Goal: Navigation & Orientation: Find specific page/section

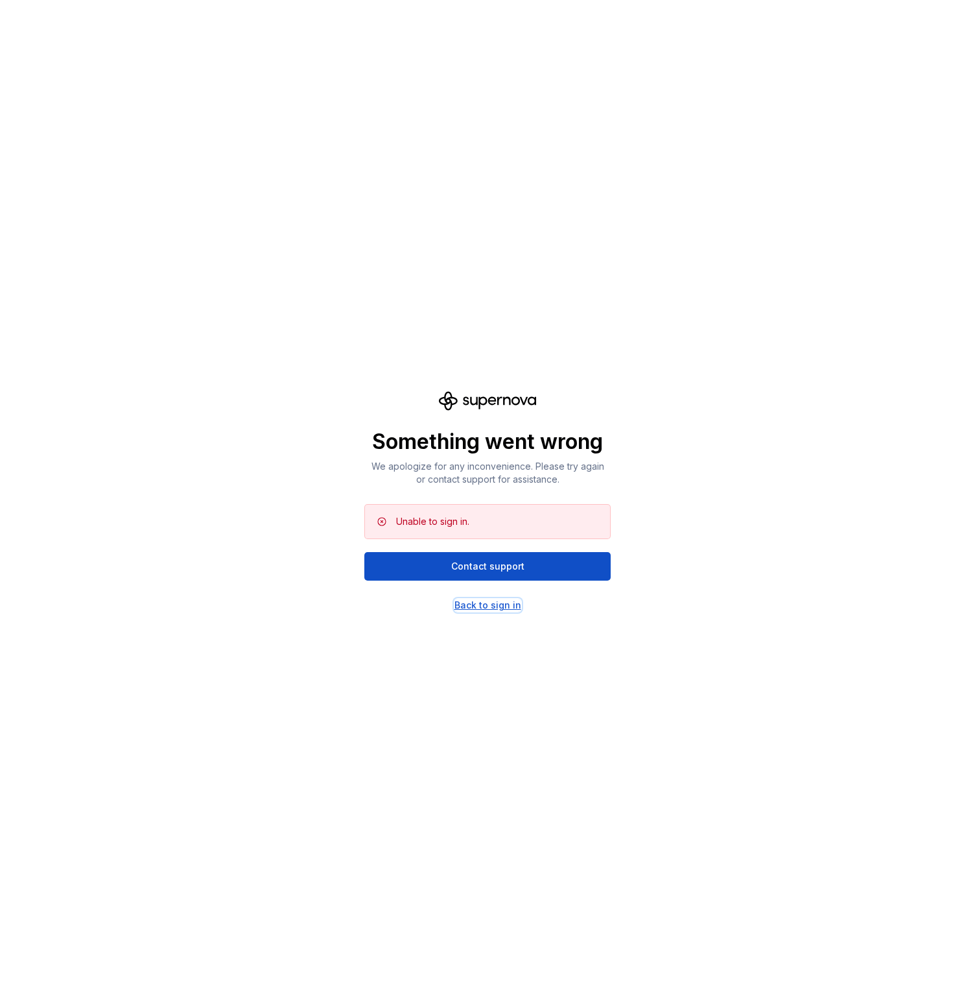
click at [493, 603] on div "Back to sign in" at bounding box center [488, 605] width 67 height 13
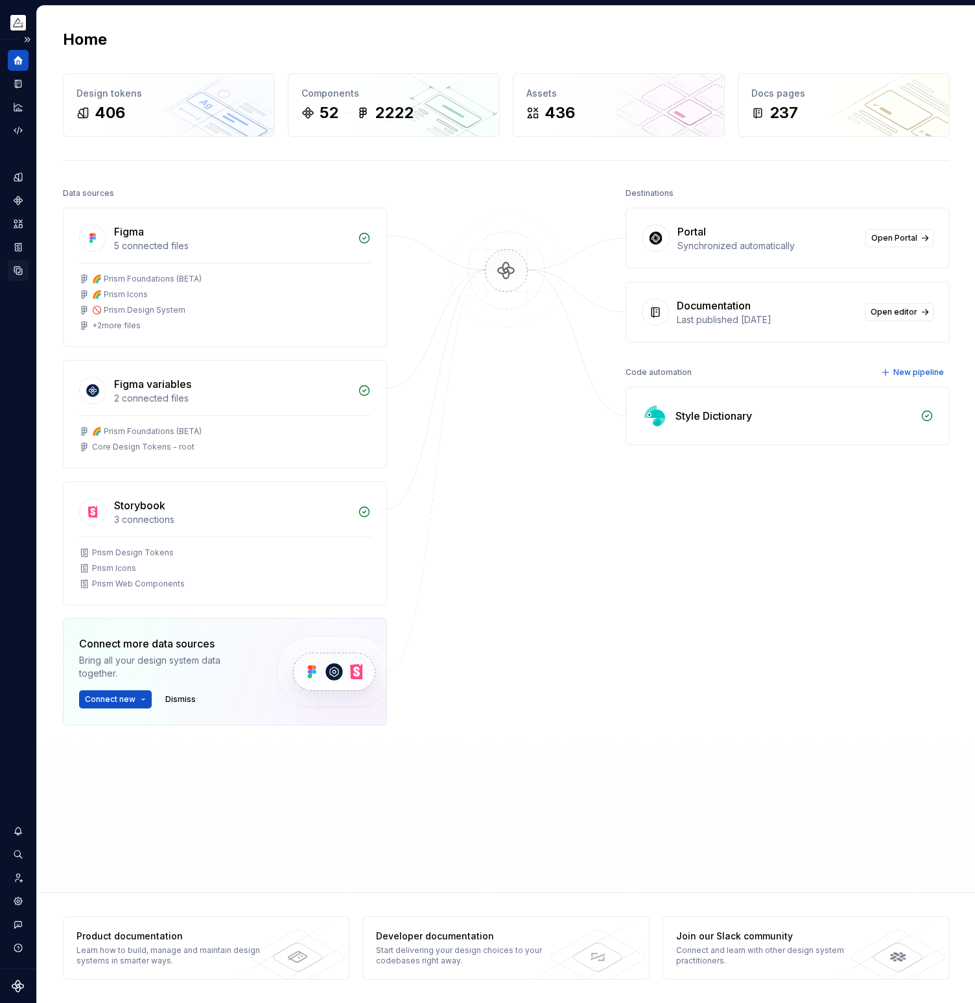
click at [18, 269] on icon "Data sources" at bounding box center [18, 271] width 12 height 12
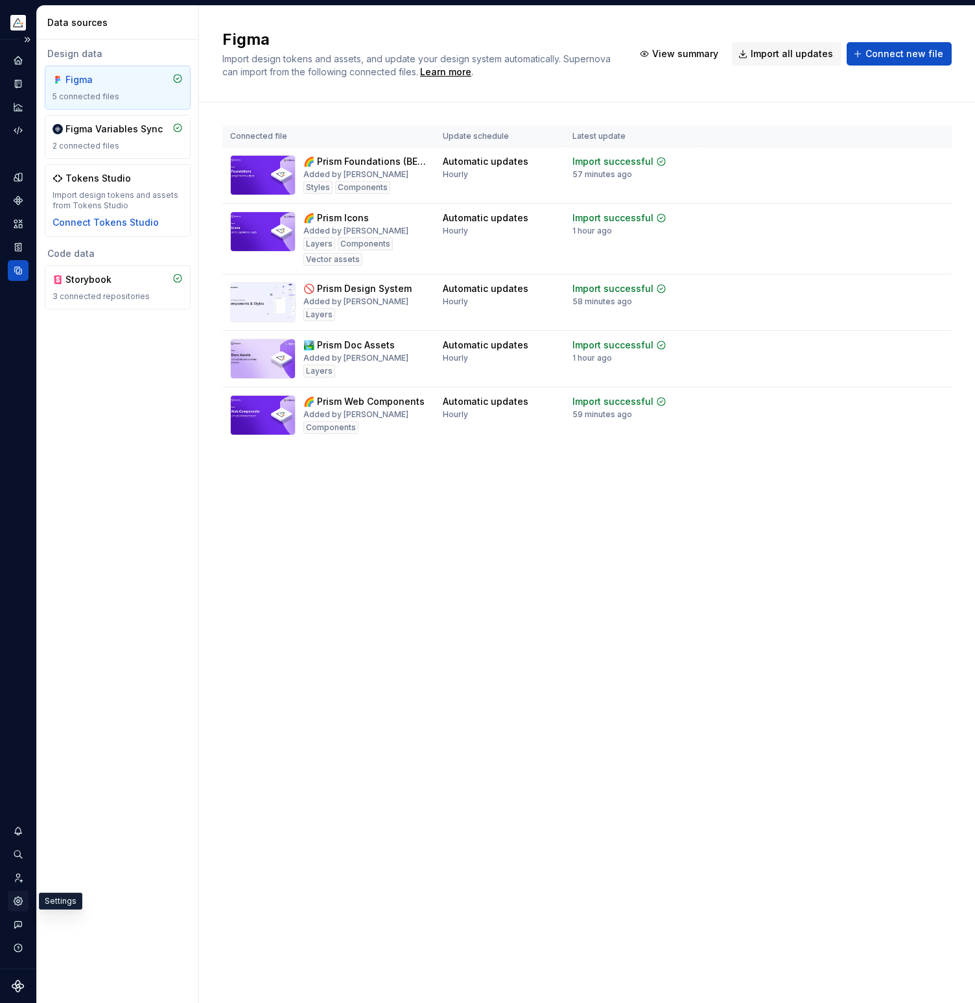
click at [21, 900] on icon "Settings" at bounding box center [18, 900] width 8 height 8
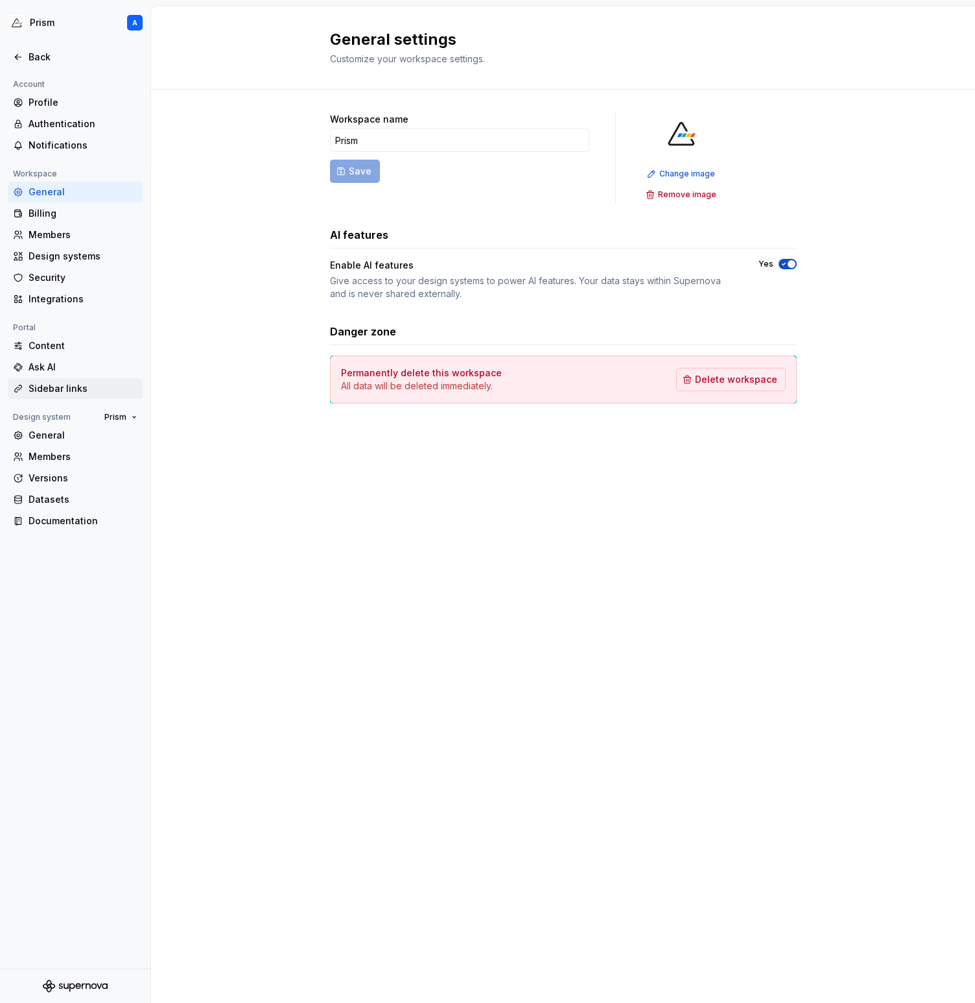
click at [49, 384] on div "Sidebar links" at bounding box center [83, 388] width 109 height 13
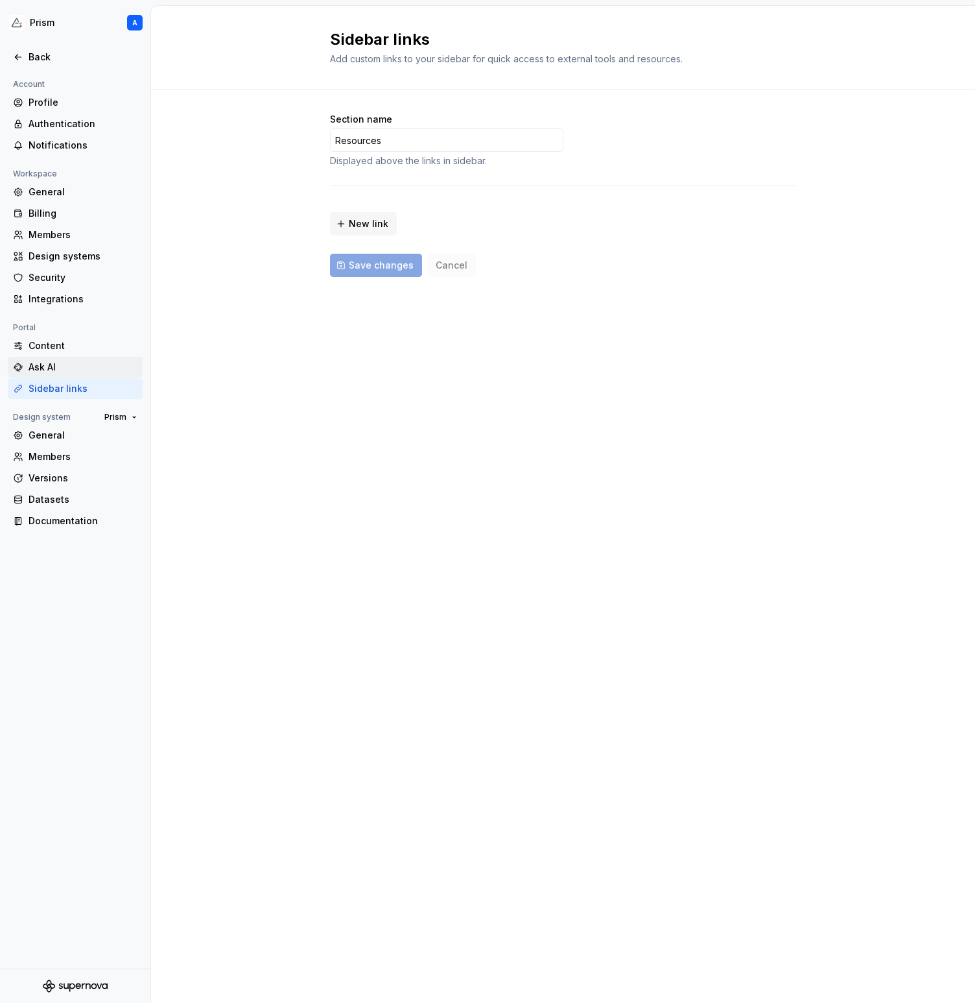
click at [52, 364] on div "Ask AI" at bounding box center [83, 367] width 109 height 13
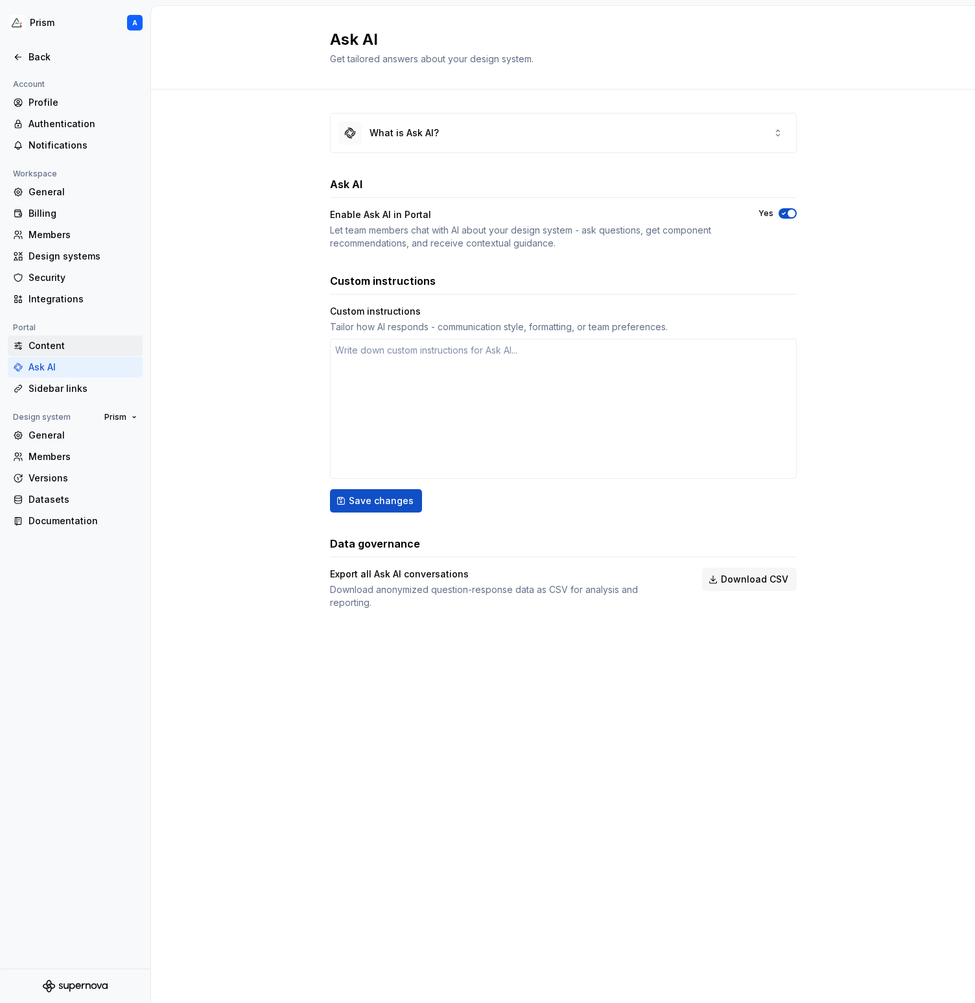
click at [55, 346] on div "Content" at bounding box center [83, 345] width 109 height 13
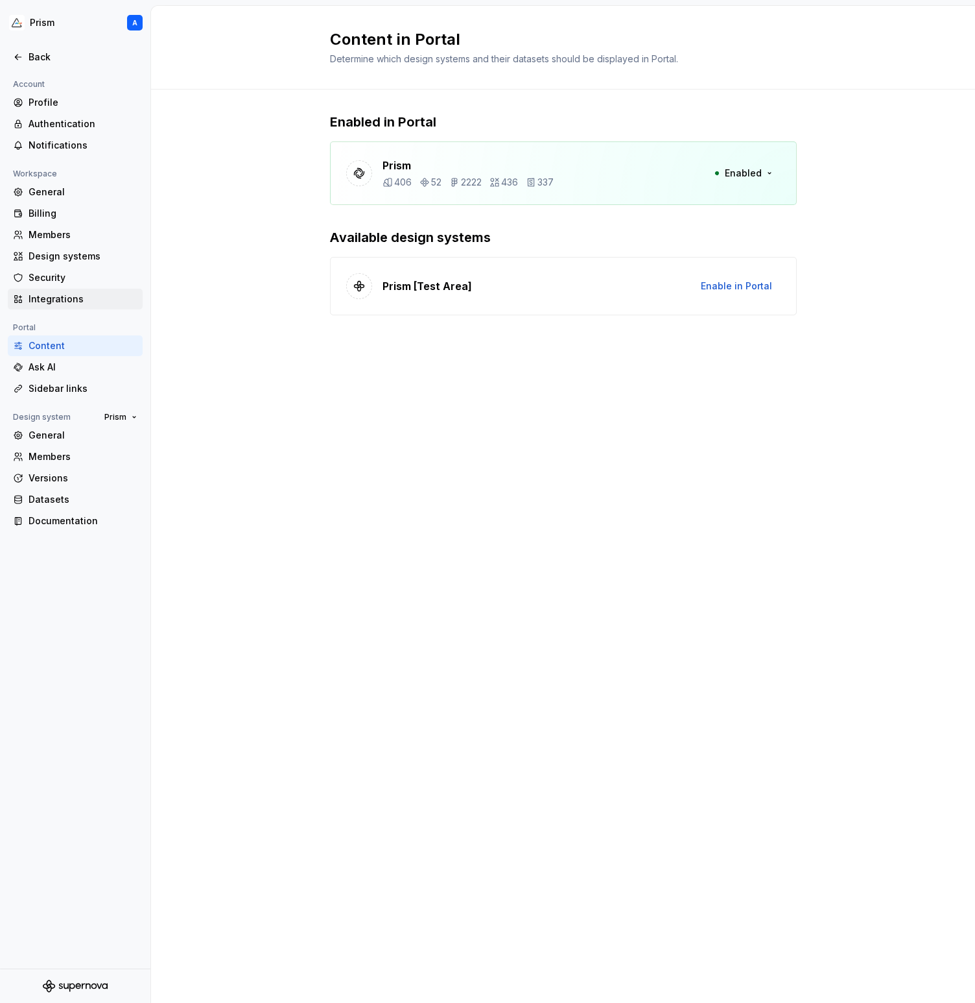
click at [58, 298] on div "Integrations" at bounding box center [83, 299] width 109 height 13
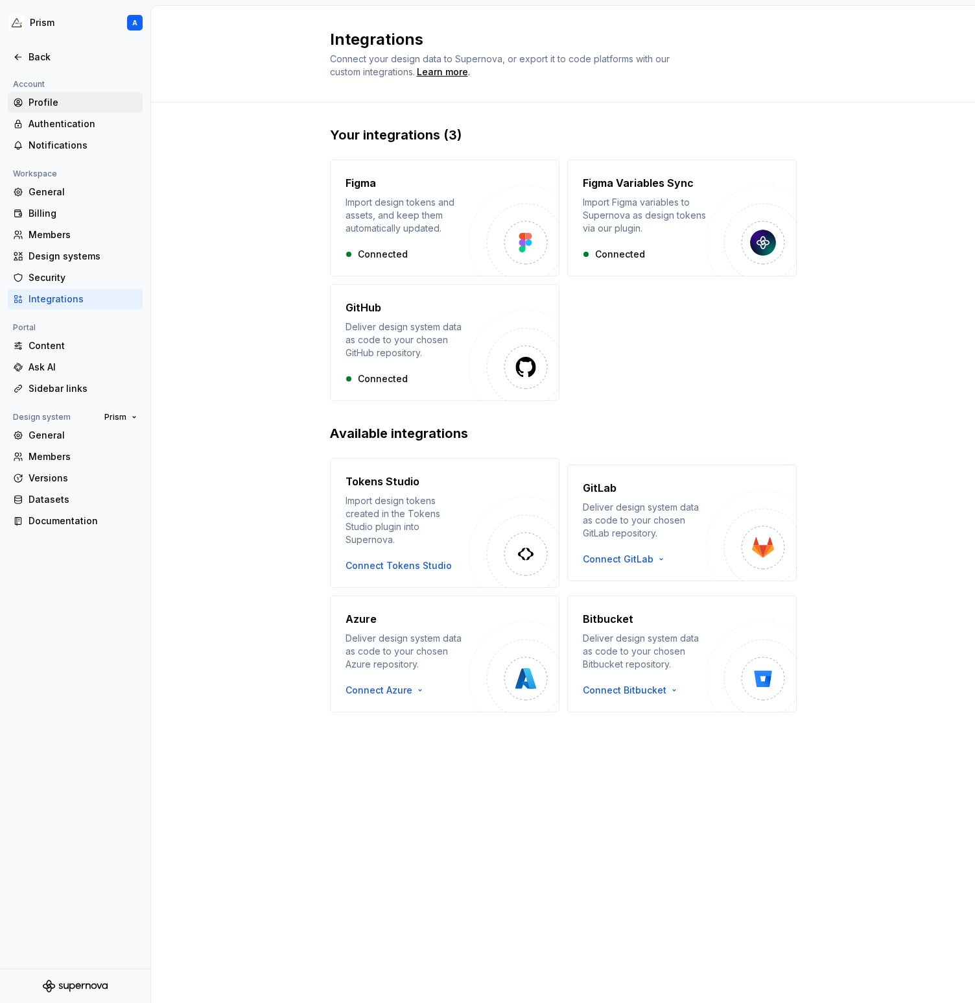
click at [53, 103] on div "Profile" at bounding box center [83, 102] width 109 height 13
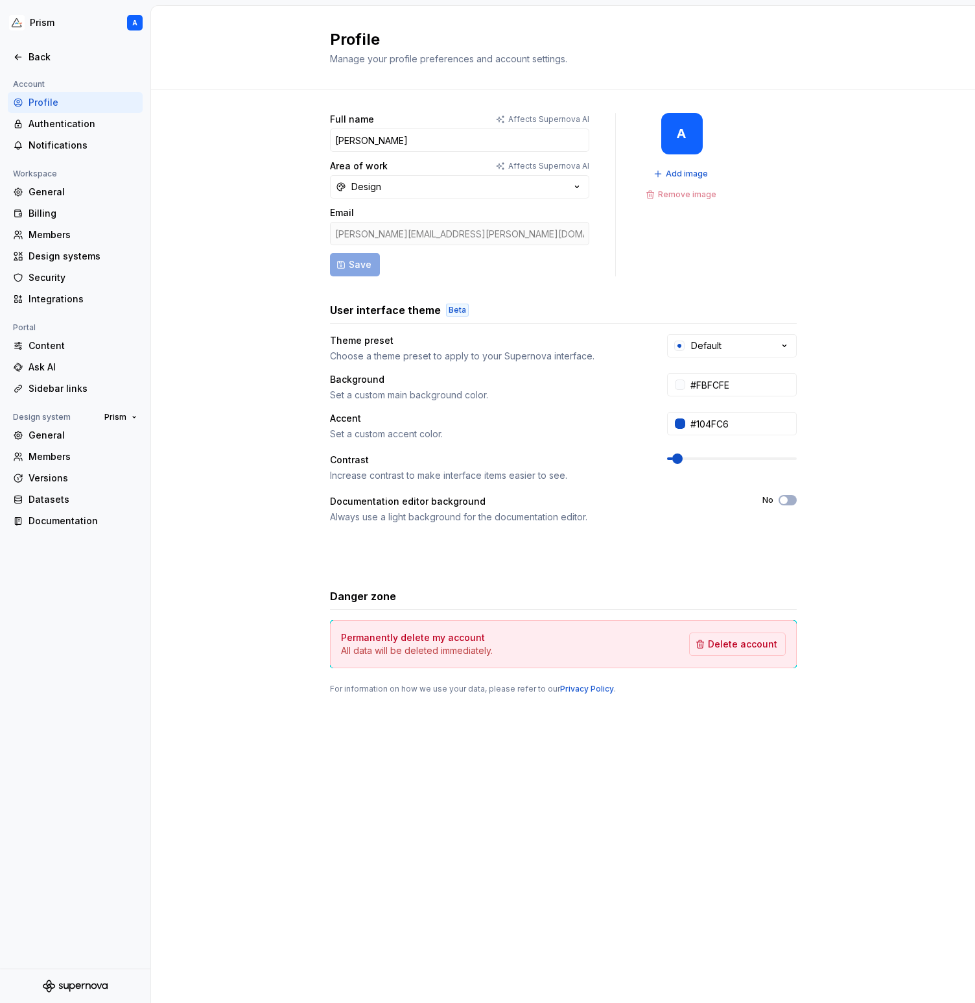
click at [527, 120] on p "Affects Supernova AI" at bounding box center [548, 119] width 81 height 10
click at [45, 128] on div "Authentication" at bounding box center [83, 123] width 109 height 13
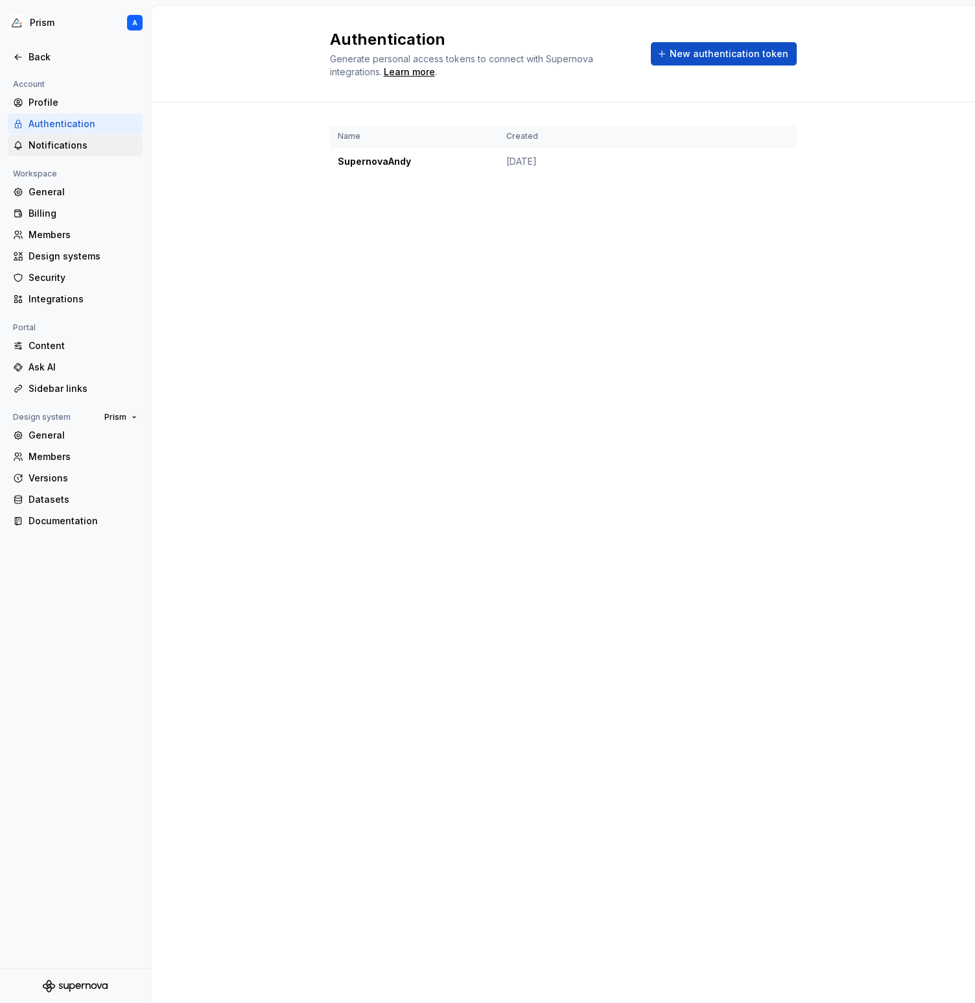
click at [49, 147] on div "Notifications" at bounding box center [83, 145] width 109 height 13
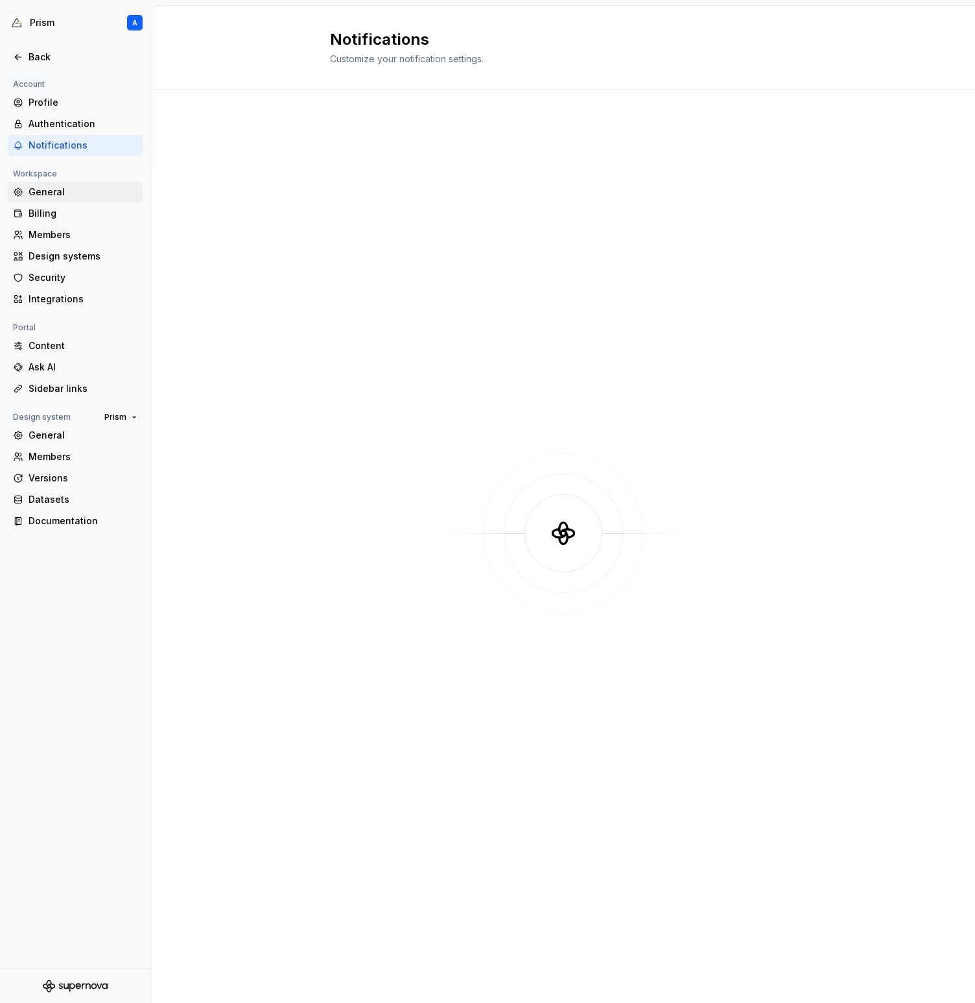
click at [49, 195] on div "General" at bounding box center [83, 191] width 109 height 13
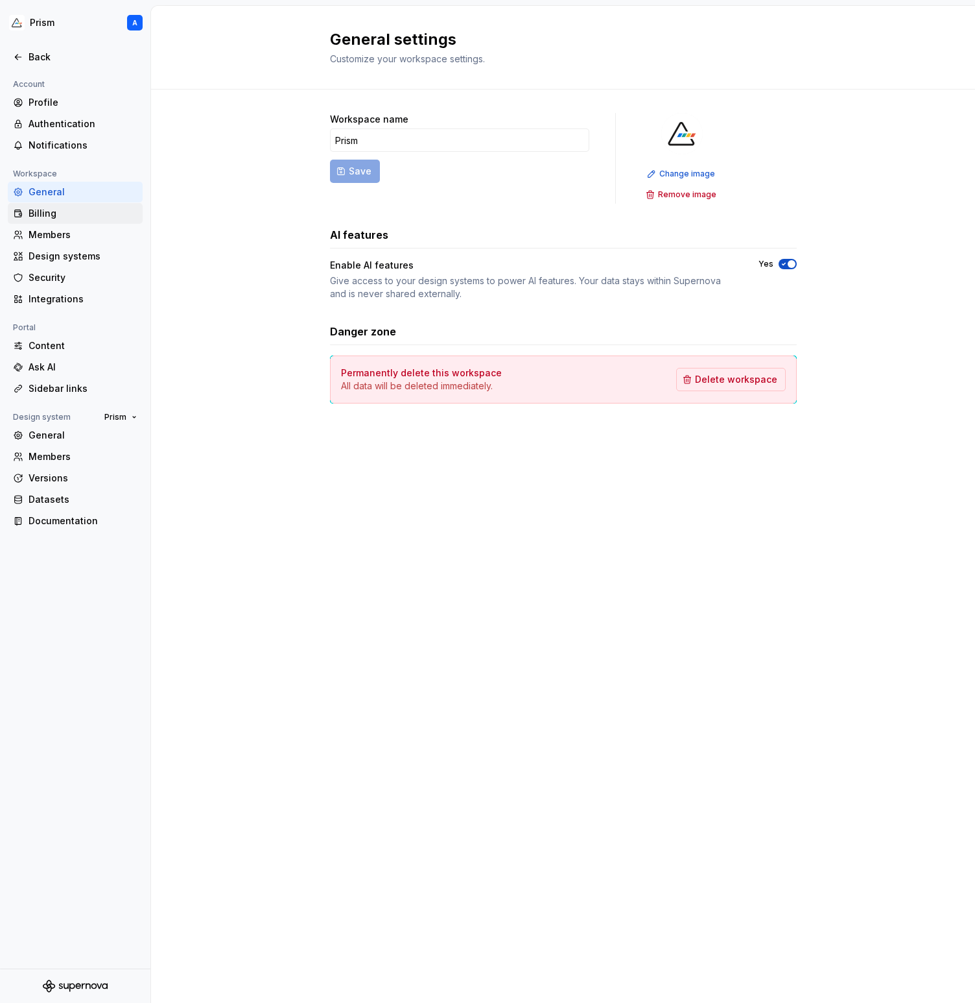
click at [58, 216] on div "Billing" at bounding box center [83, 213] width 109 height 13
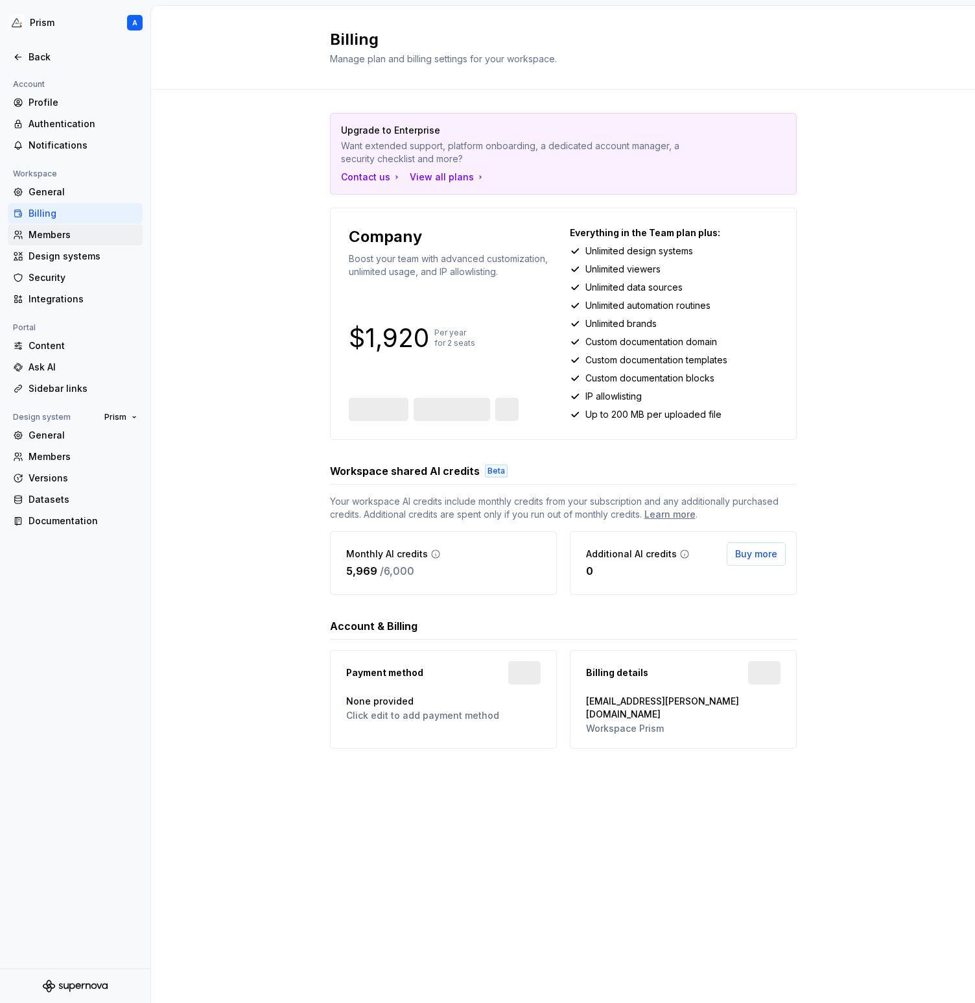
click at [60, 230] on div "Members" at bounding box center [83, 234] width 109 height 13
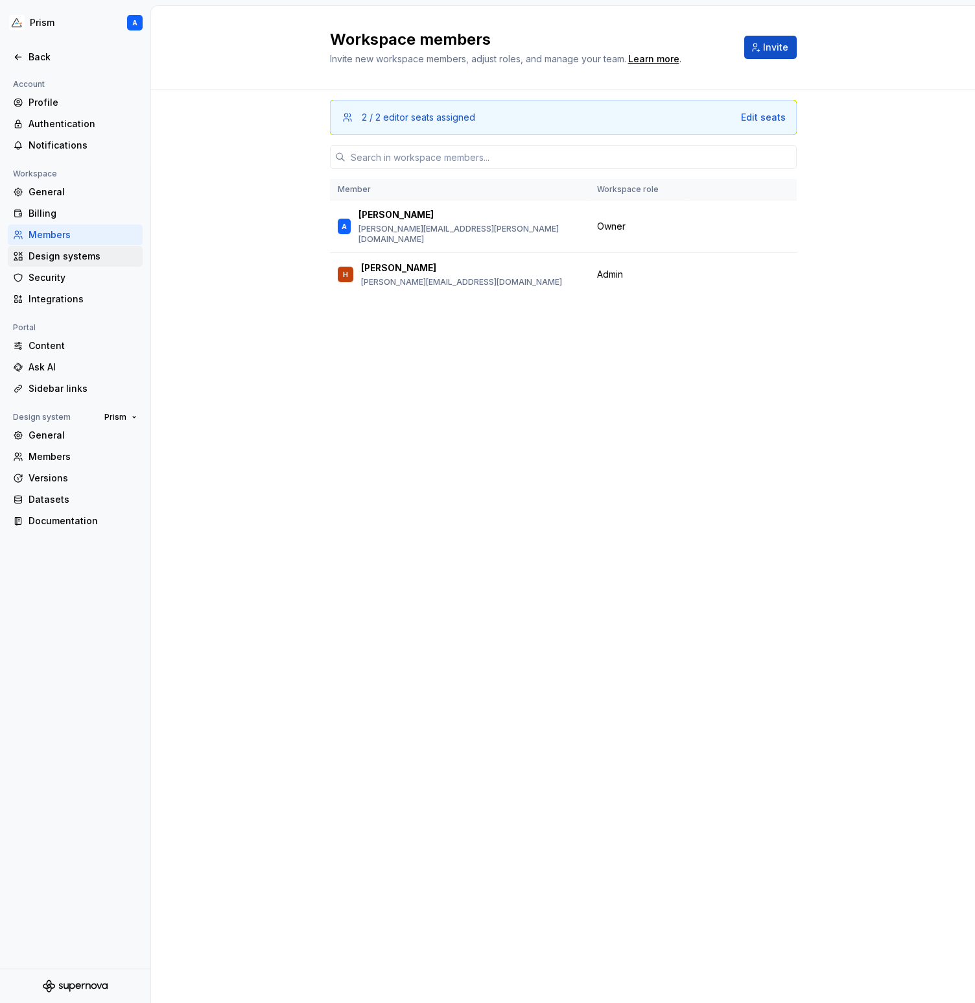
click at [63, 254] on div "Design systems" at bounding box center [83, 256] width 109 height 13
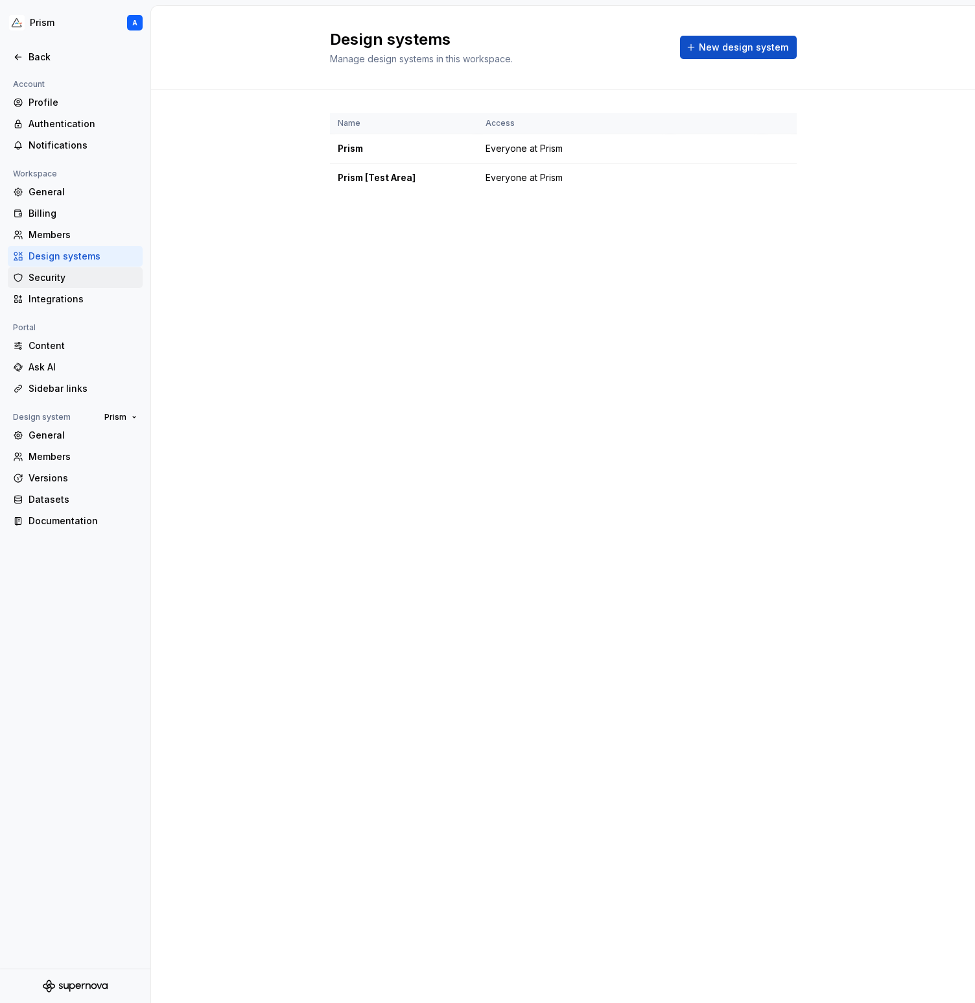
click at [66, 278] on div "Security" at bounding box center [83, 277] width 109 height 13
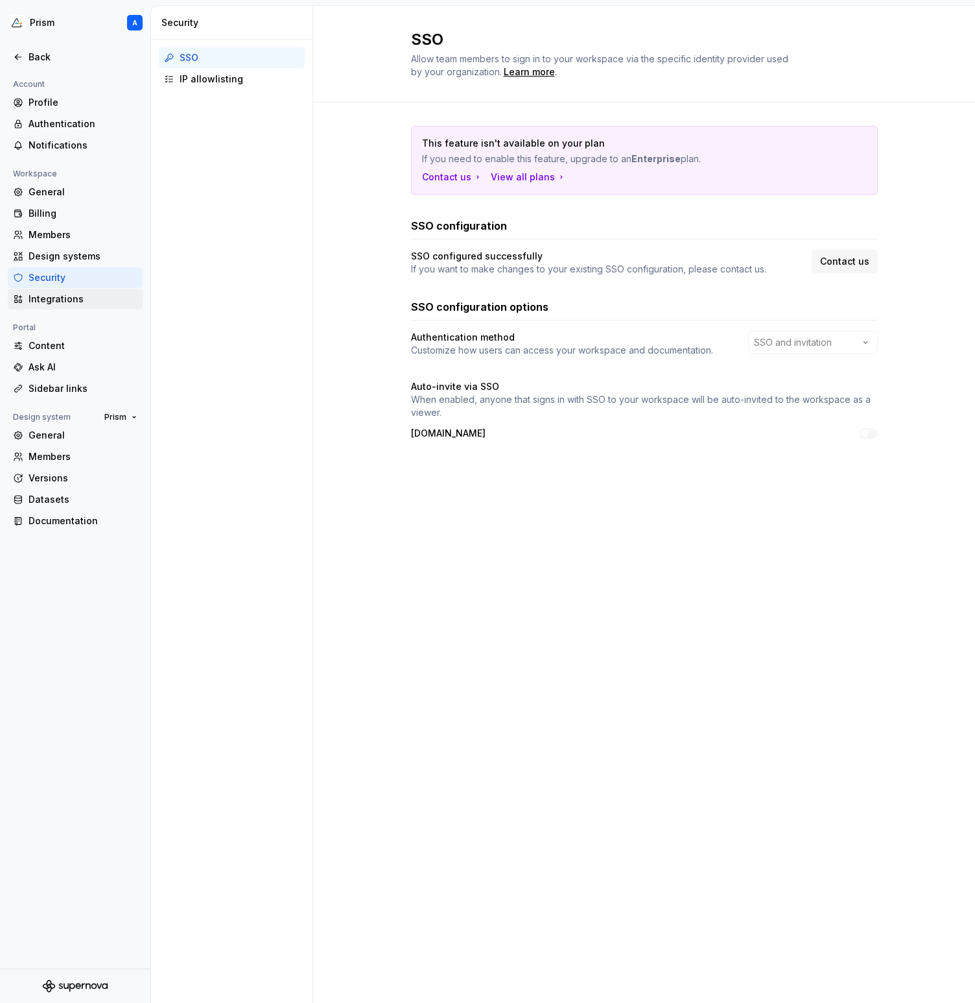
click at [60, 295] on div "Integrations" at bounding box center [83, 299] width 109 height 13
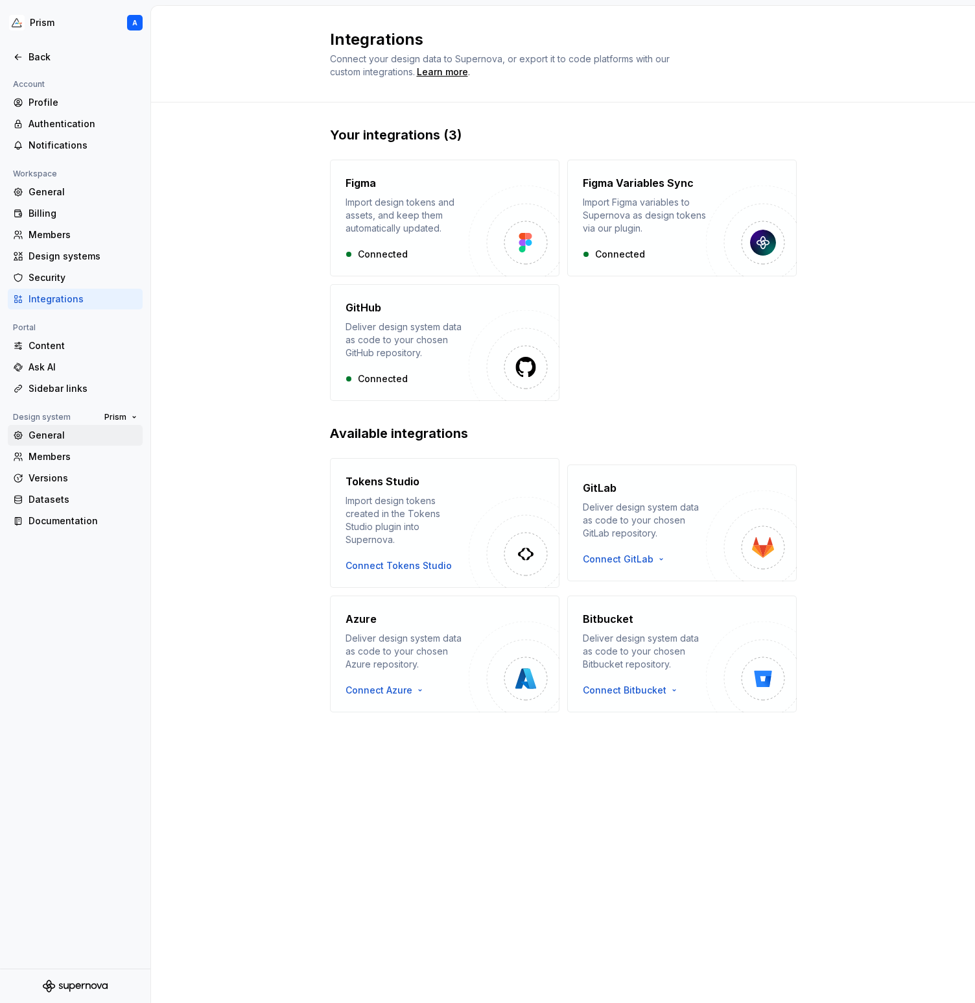
click at [64, 435] on div "General" at bounding box center [83, 435] width 109 height 13
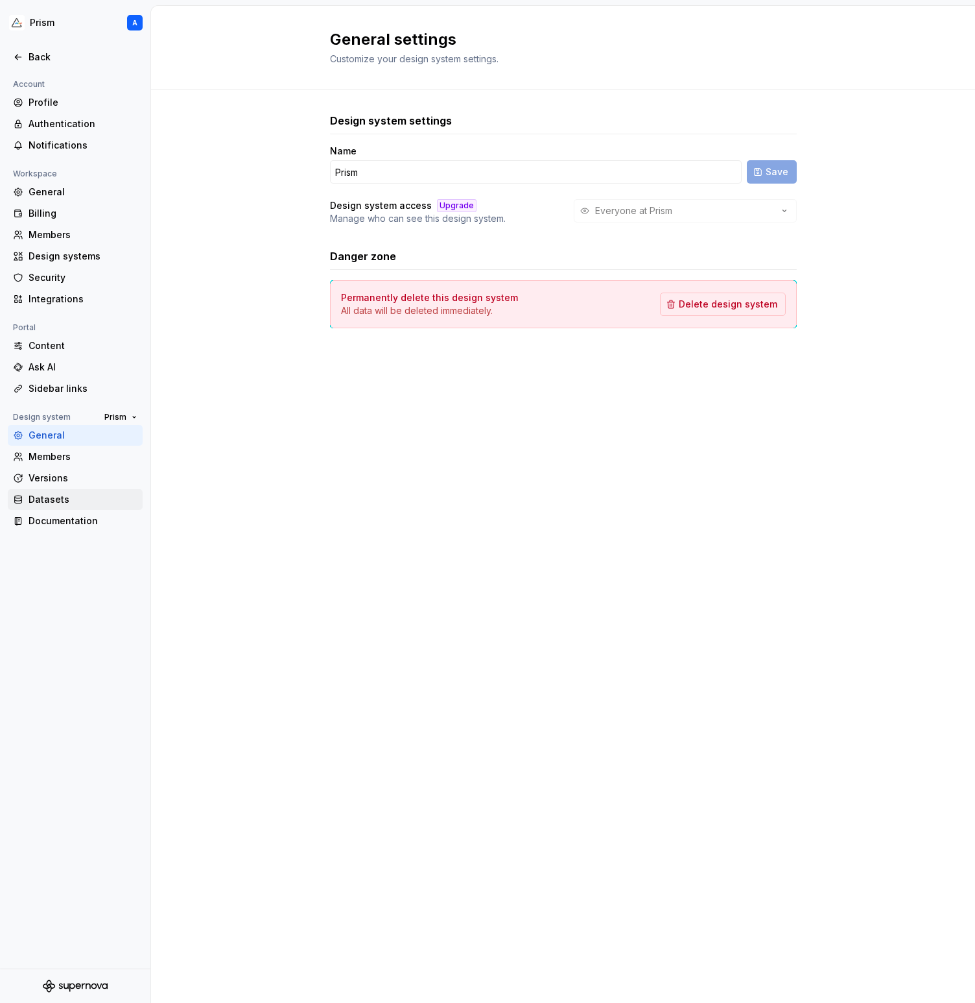
click at [57, 501] on div "Datasets" at bounding box center [83, 499] width 109 height 13
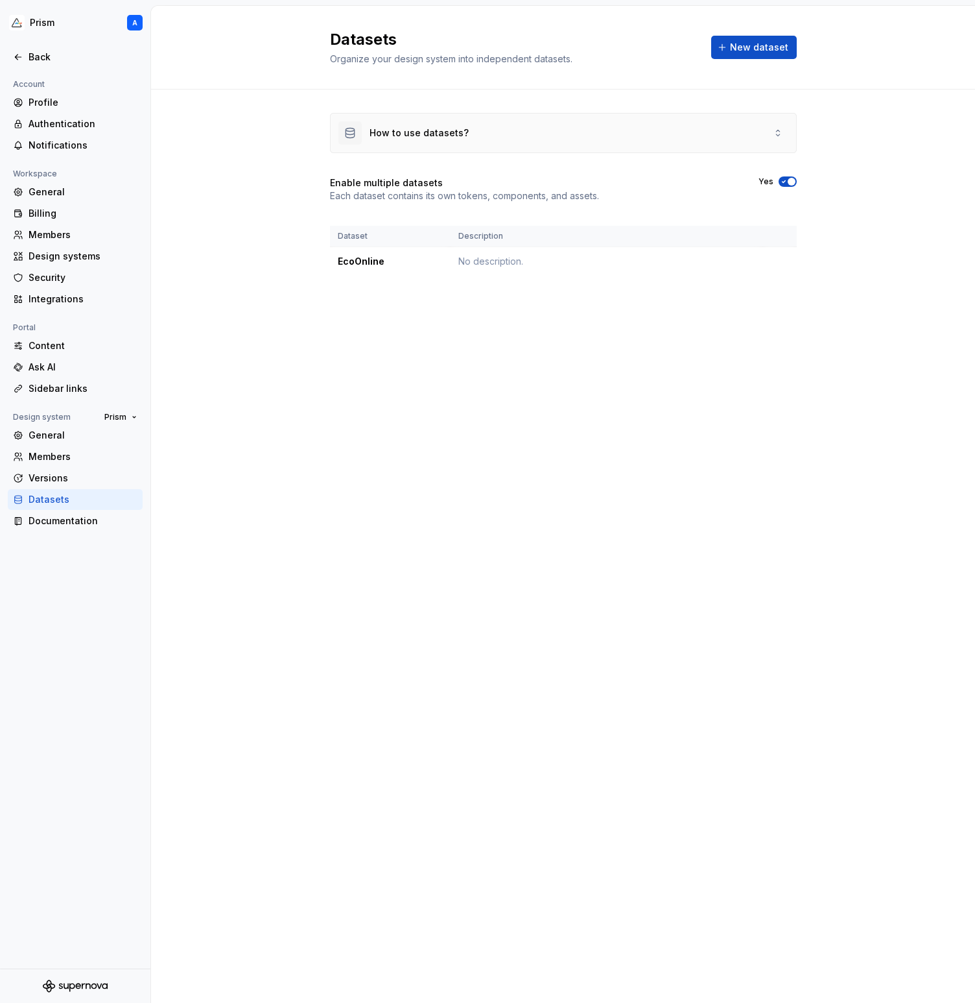
click at [776, 128] on icon at bounding box center [778, 133] width 10 height 10
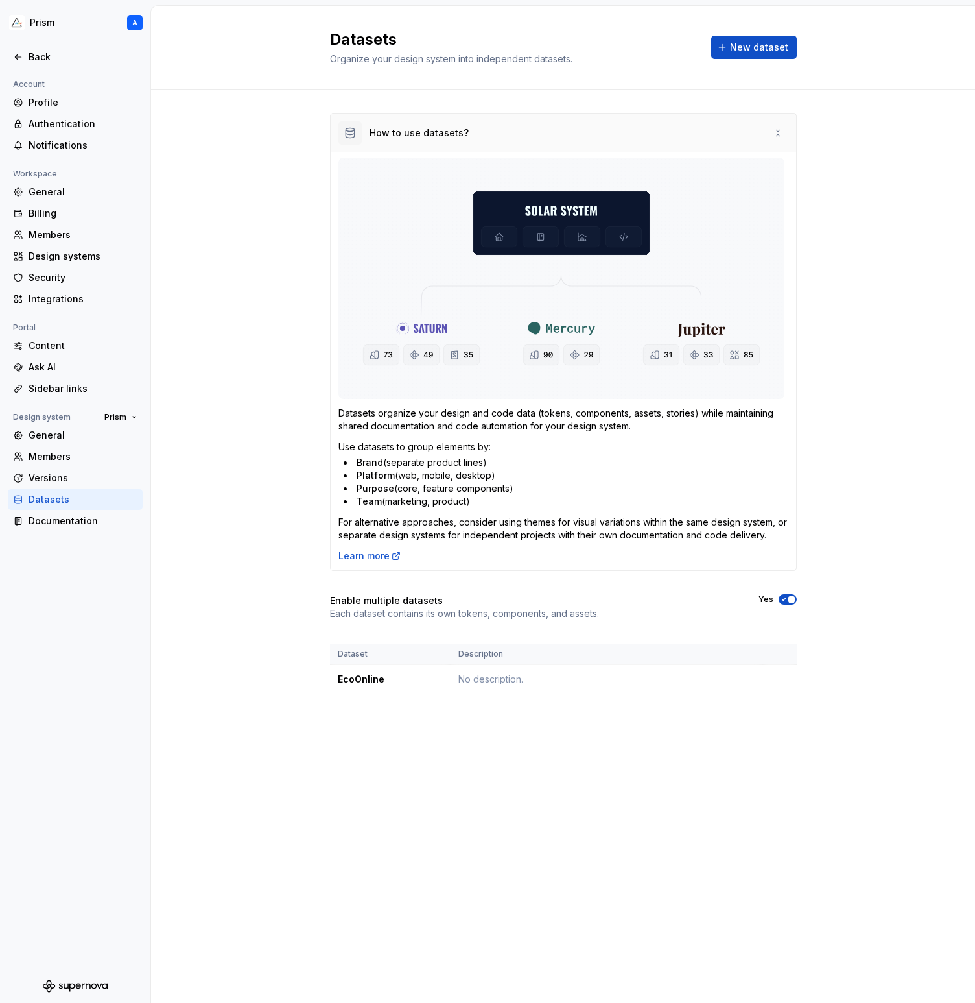
click at [776, 128] on icon at bounding box center [778, 133] width 10 height 10
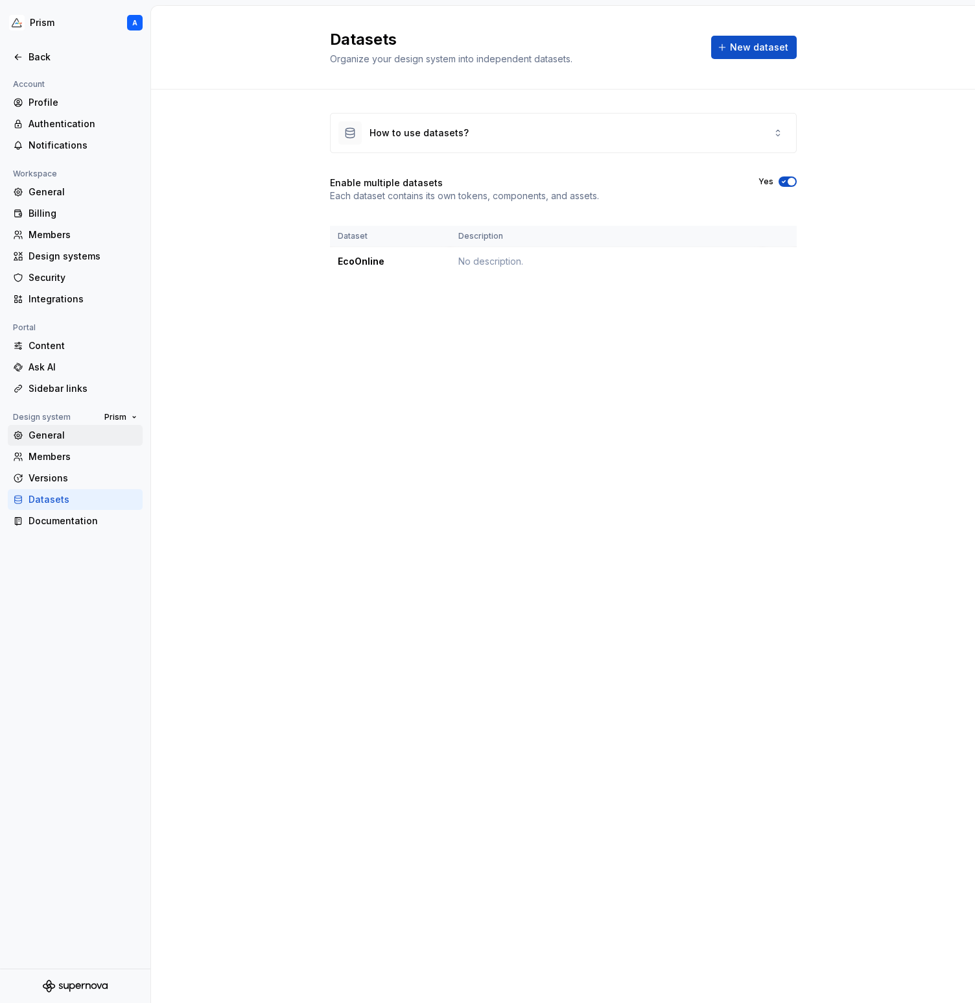
click at [58, 437] on div "General" at bounding box center [83, 435] width 109 height 13
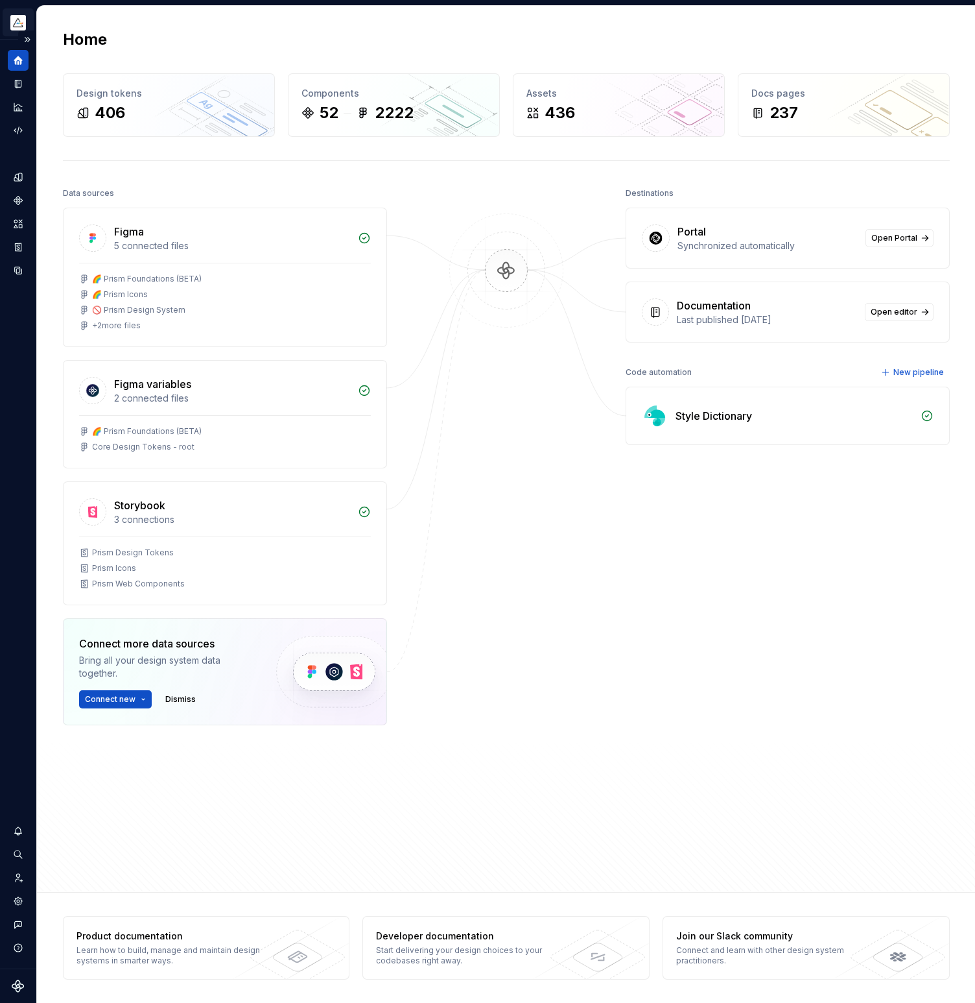
click at [19, 25] on html "Prism A Design system data Home Design tokens 406 Components 52 2222 Assets 436…" at bounding box center [487, 501] width 975 height 1003
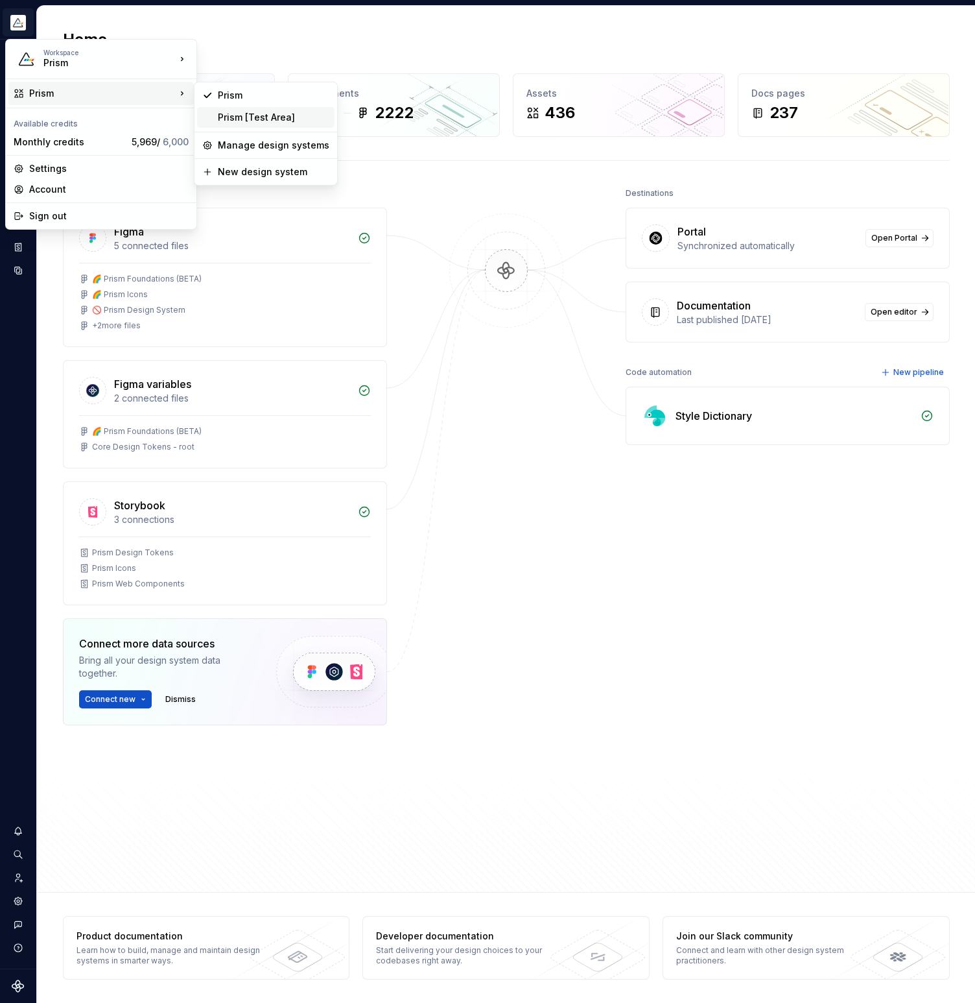
click at [218, 114] on div "Prism [Test Area]" at bounding box center [274, 117] width 112 height 13
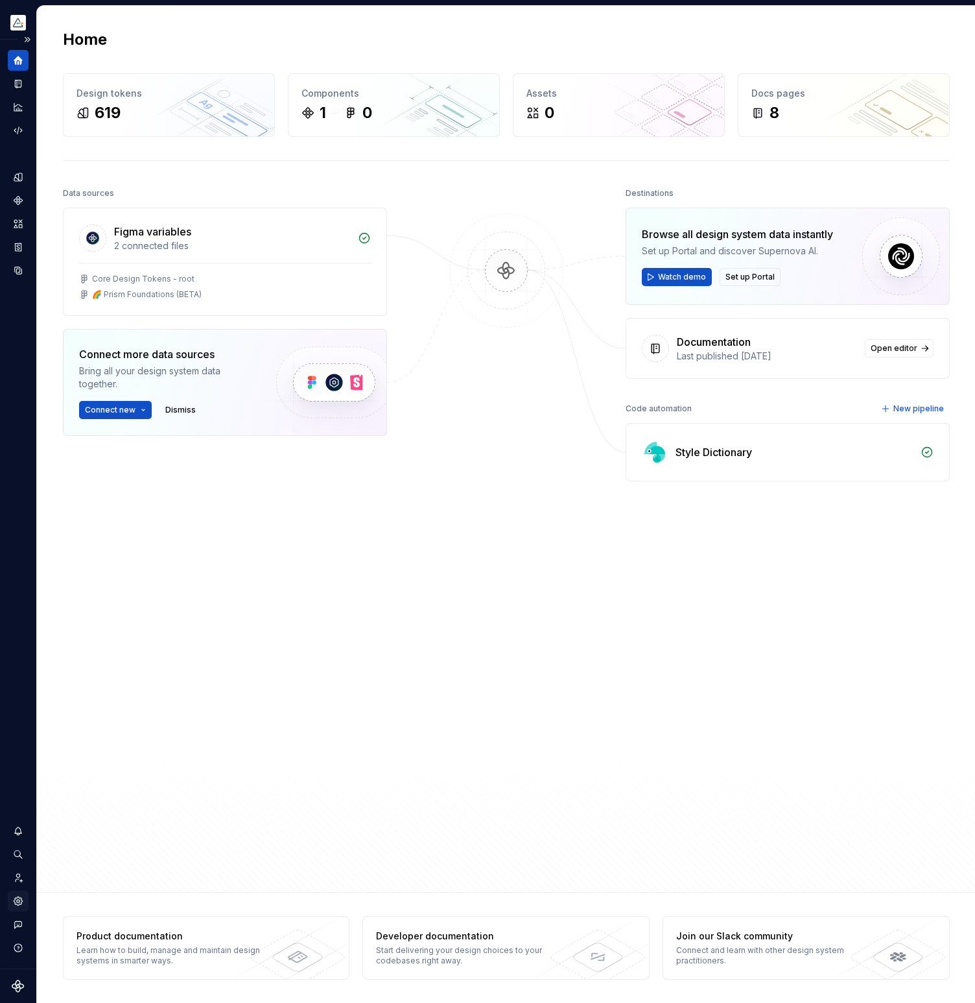
click at [21, 898] on icon "Settings" at bounding box center [18, 901] width 12 height 12
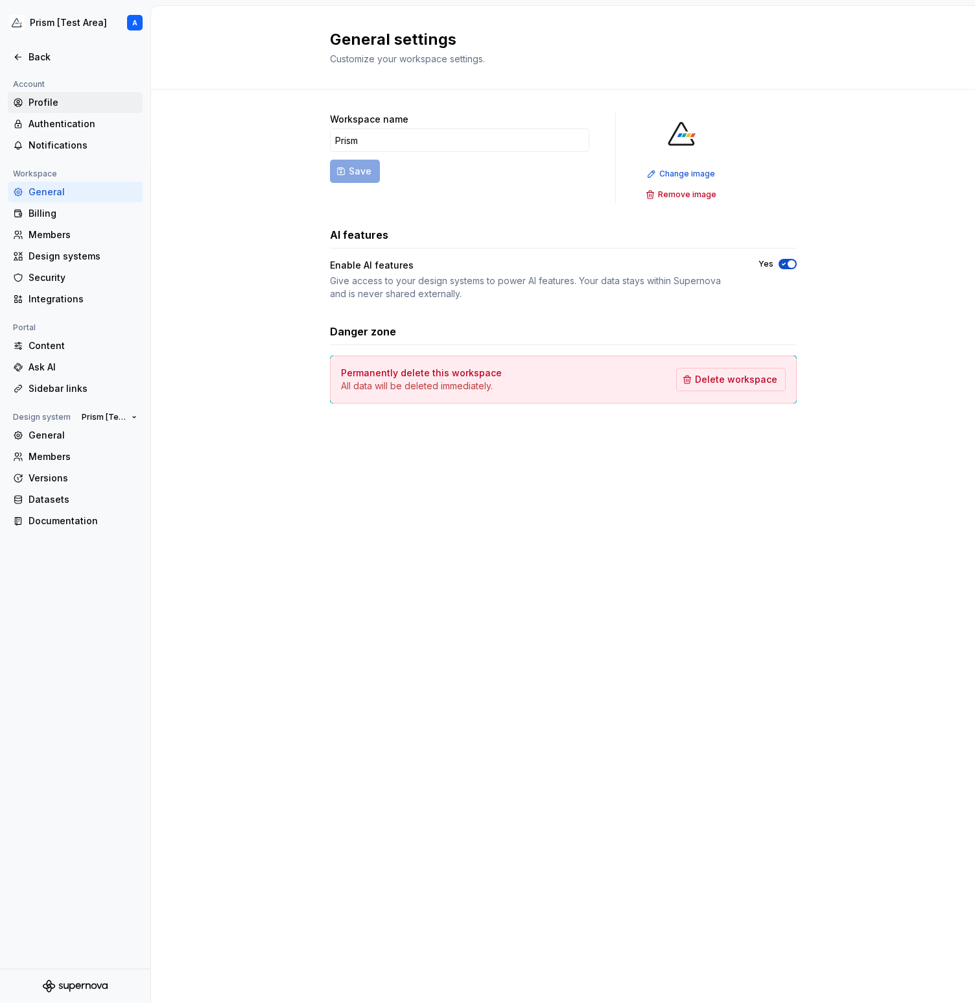
click at [57, 102] on div "Profile" at bounding box center [83, 102] width 109 height 13
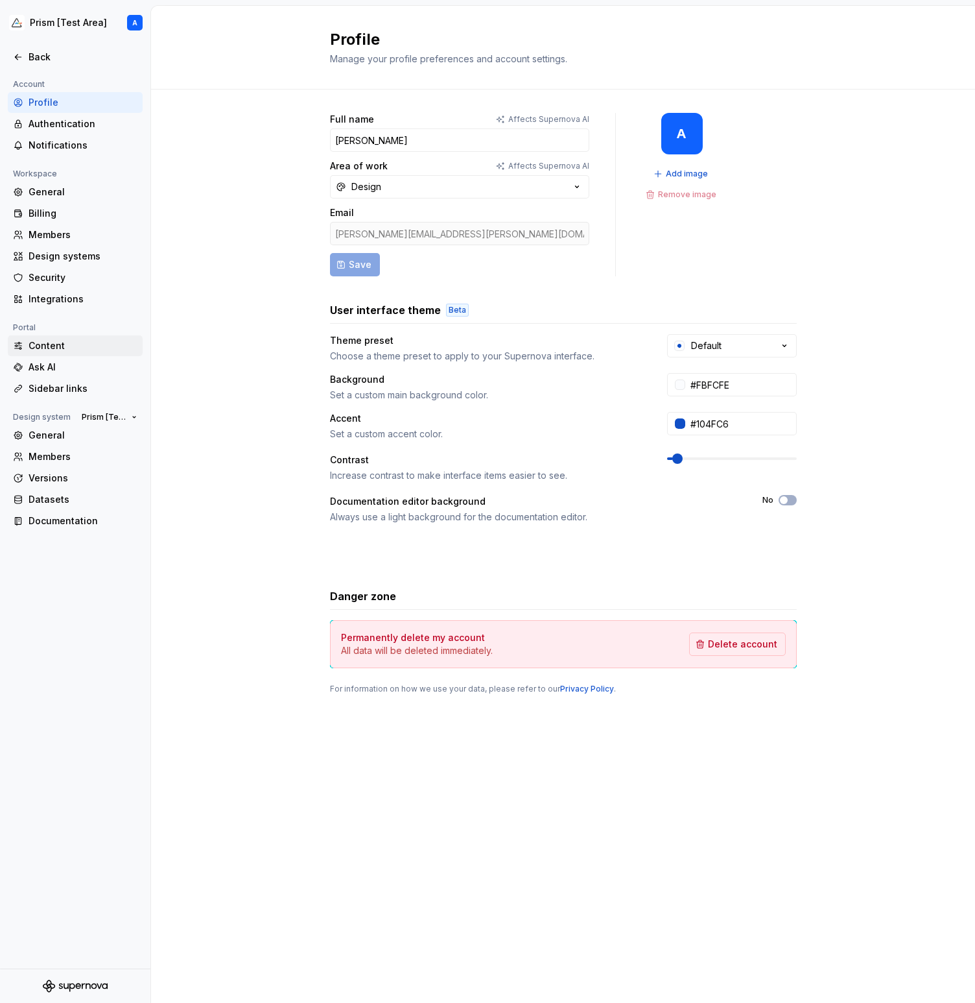
click at [53, 348] on div "Content" at bounding box center [83, 345] width 109 height 13
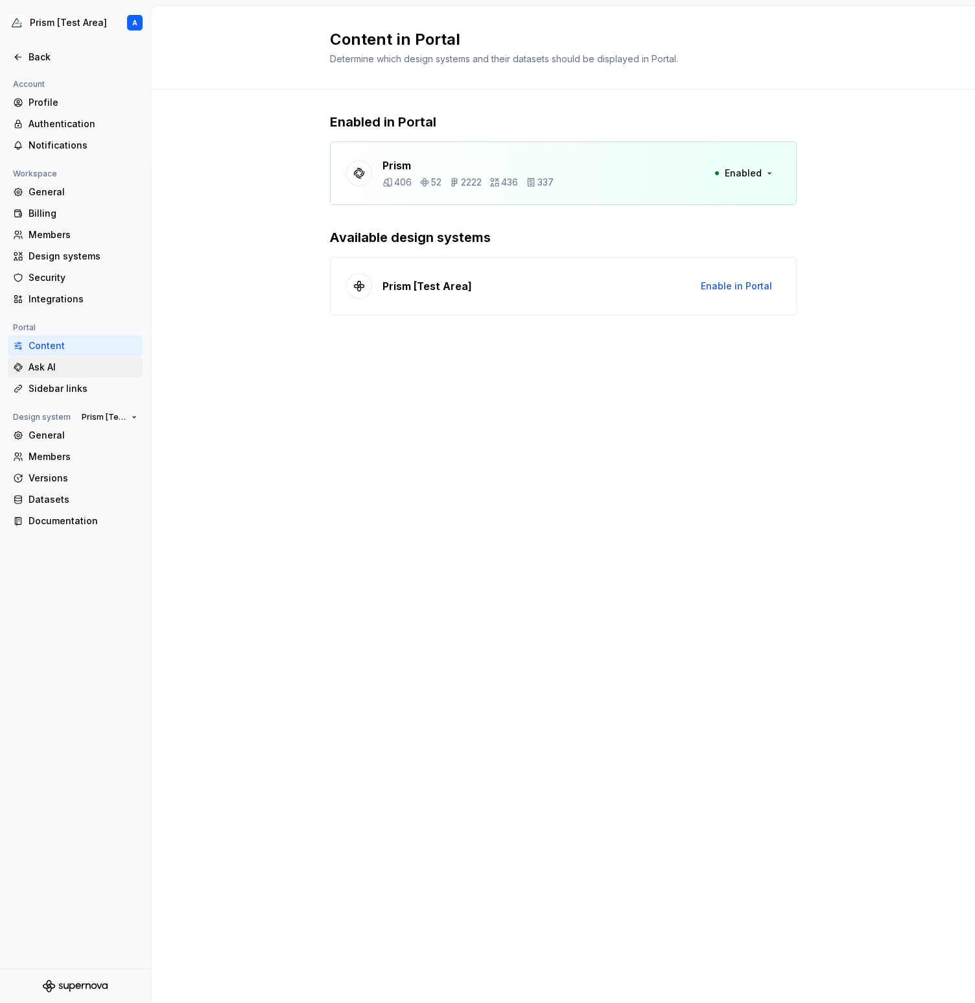
click at [54, 370] on div "Ask AI" at bounding box center [83, 367] width 109 height 13
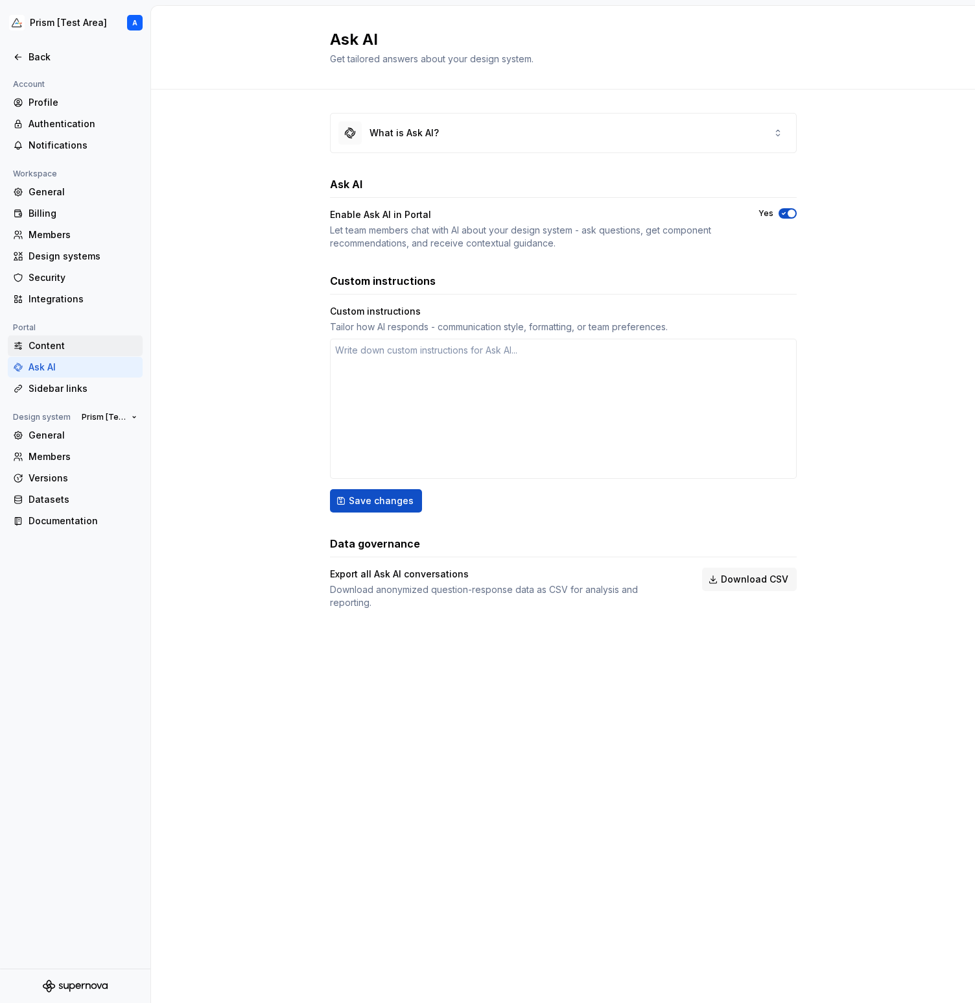
click at [55, 346] on div "Content" at bounding box center [83, 345] width 109 height 13
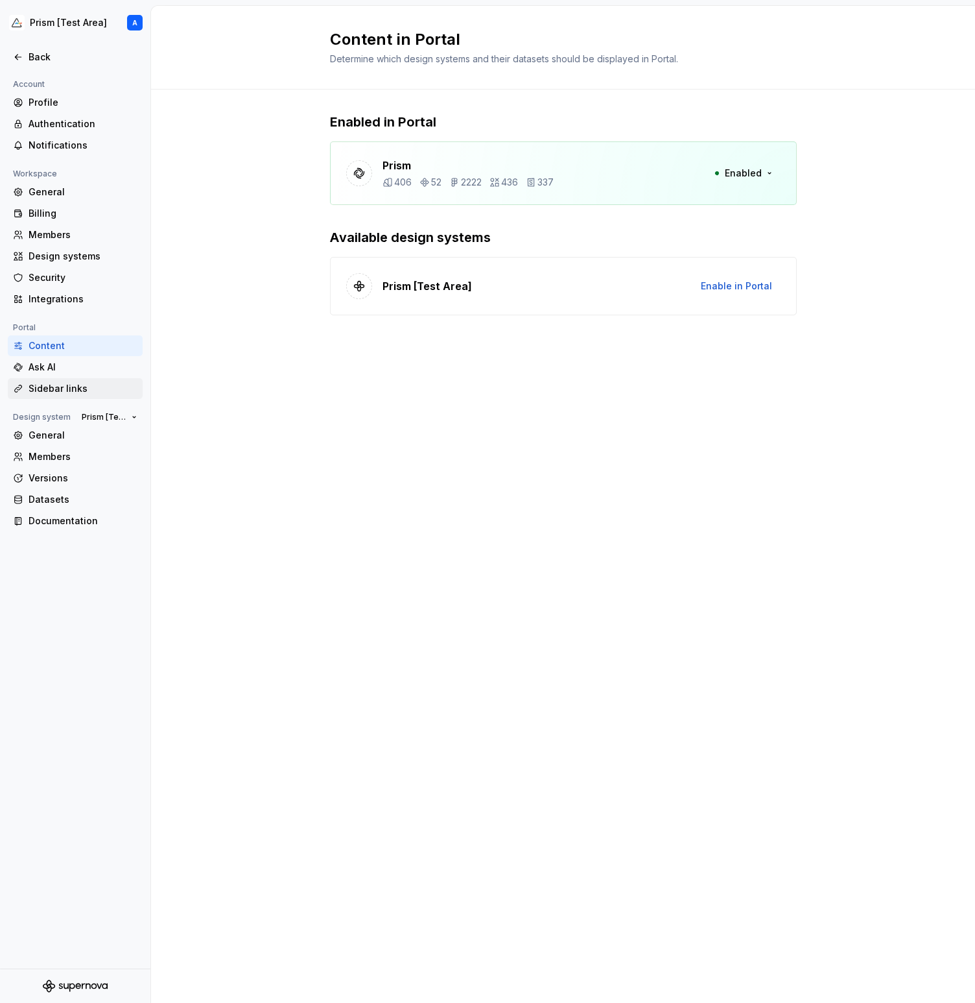
click at [53, 385] on div "Sidebar links" at bounding box center [83, 388] width 109 height 13
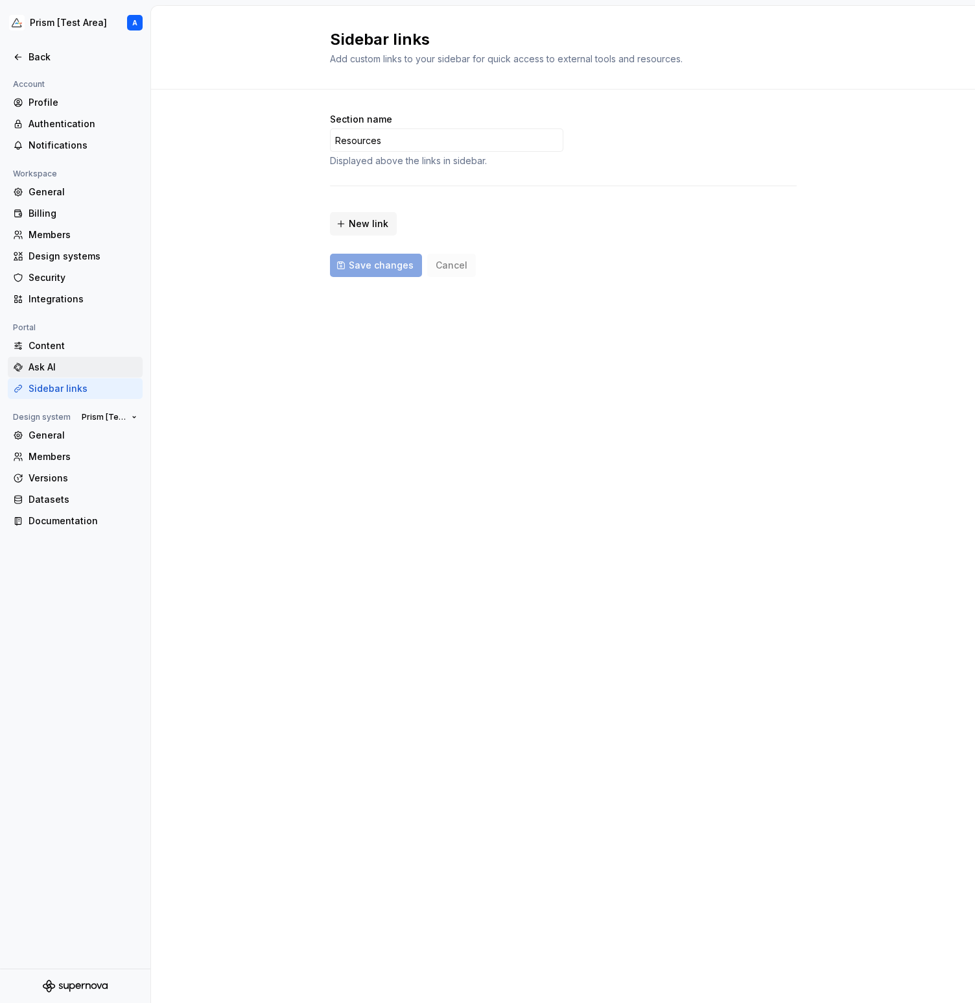
click at [54, 366] on div "Ask AI" at bounding box center [83, 367] width 109 height 13
type textarea "*"
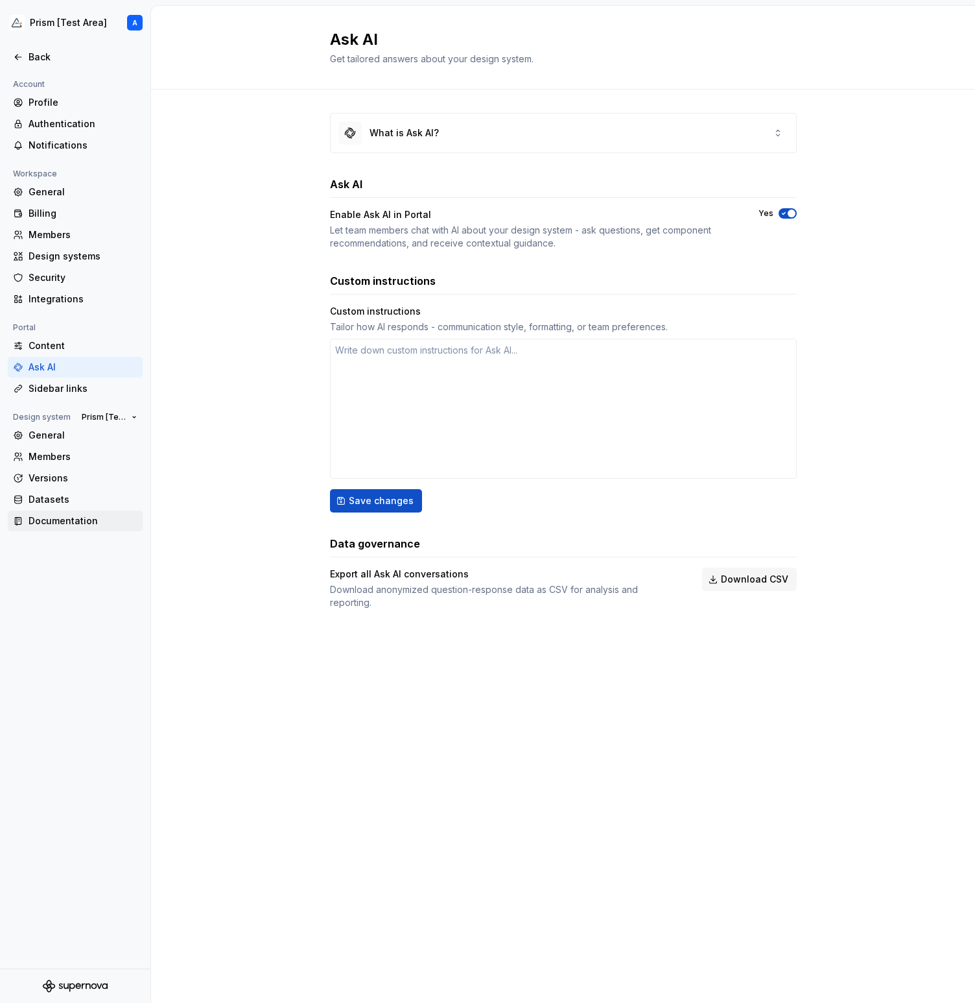
click at [46, 523] on div "Documentation" at bounding box center [83, 520] width 109 height 13
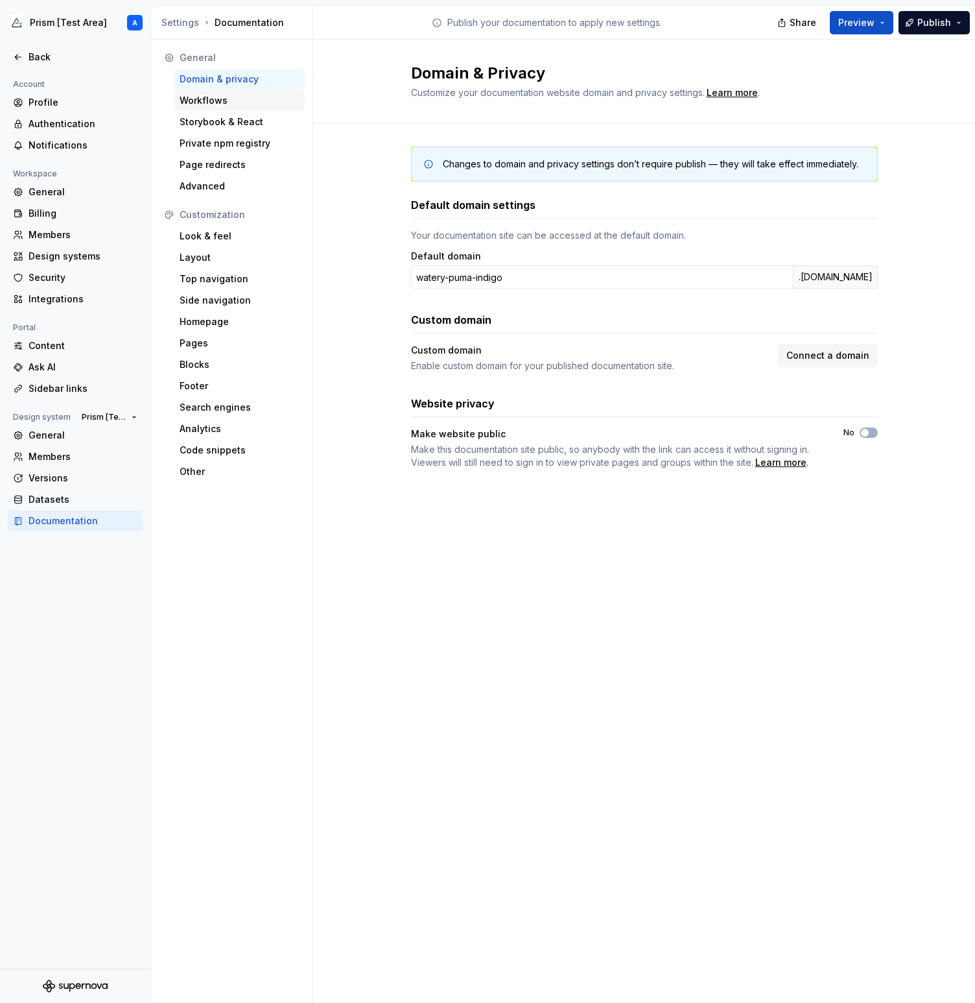
click at [224, 101] on div "Workflows" at bounding box center [240, 100] width 120 height 13
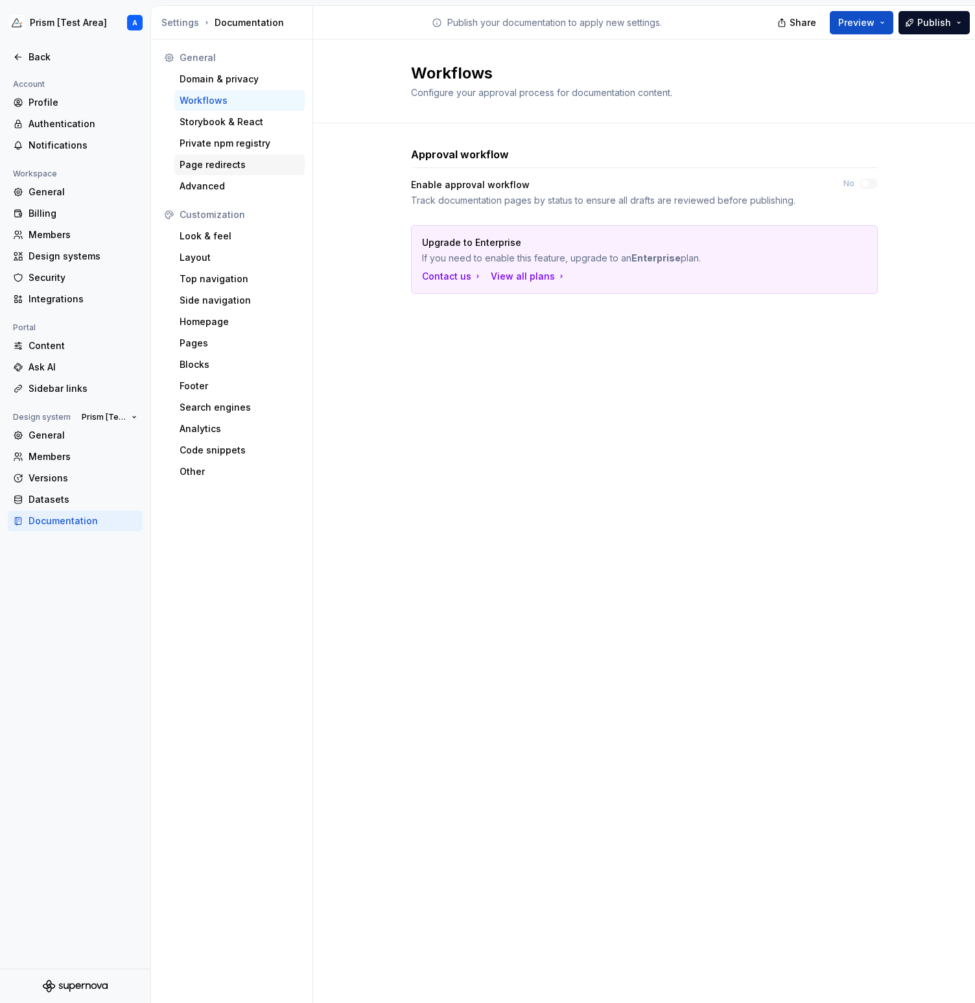
click at [222, 162] on div "Page redirects" at bounding box center [240, 164] width 120 height 13
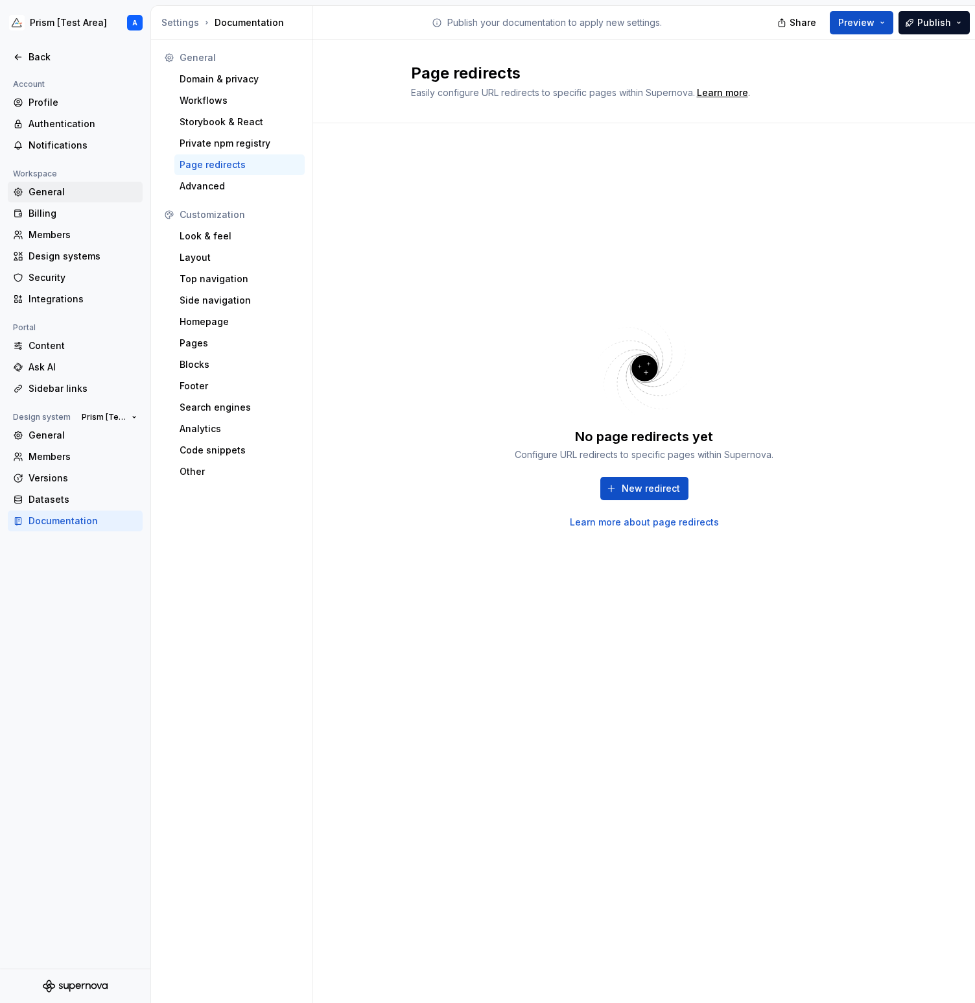
click at [71, 191] on div "General" at bounding box center [83, 191] width 109 height 13
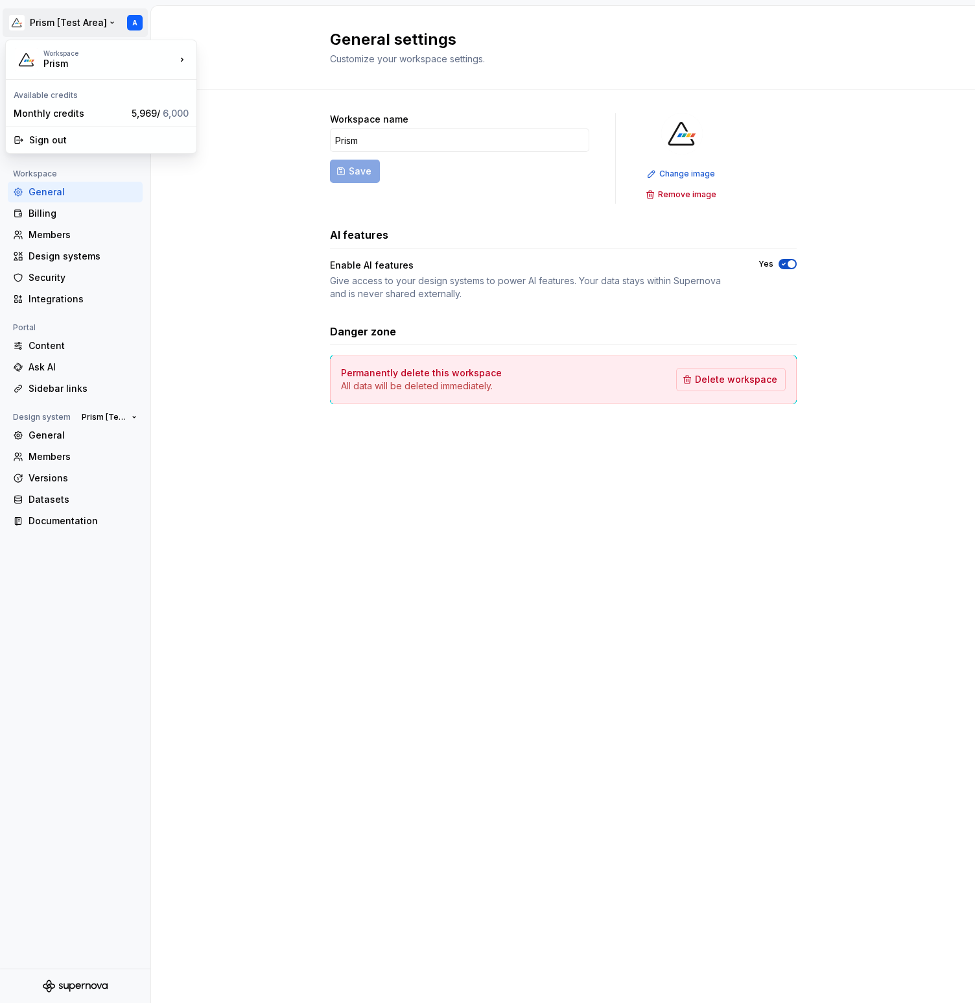
click at [69, 25] on html "Prism [Test Area] A Back Account Profile Authentication Notifications Workspace…" at bounding box center [487, 501] width 975 height 1003
click at [86, 29] on html "Prism [Test Area] A Back Account Profile Authentication Notifications Workspace…" at bounding box center [487, 501] width 975 height 1003
click at [38, 53] on div "Back" at bounding box center [83, 57] width 109 height 13
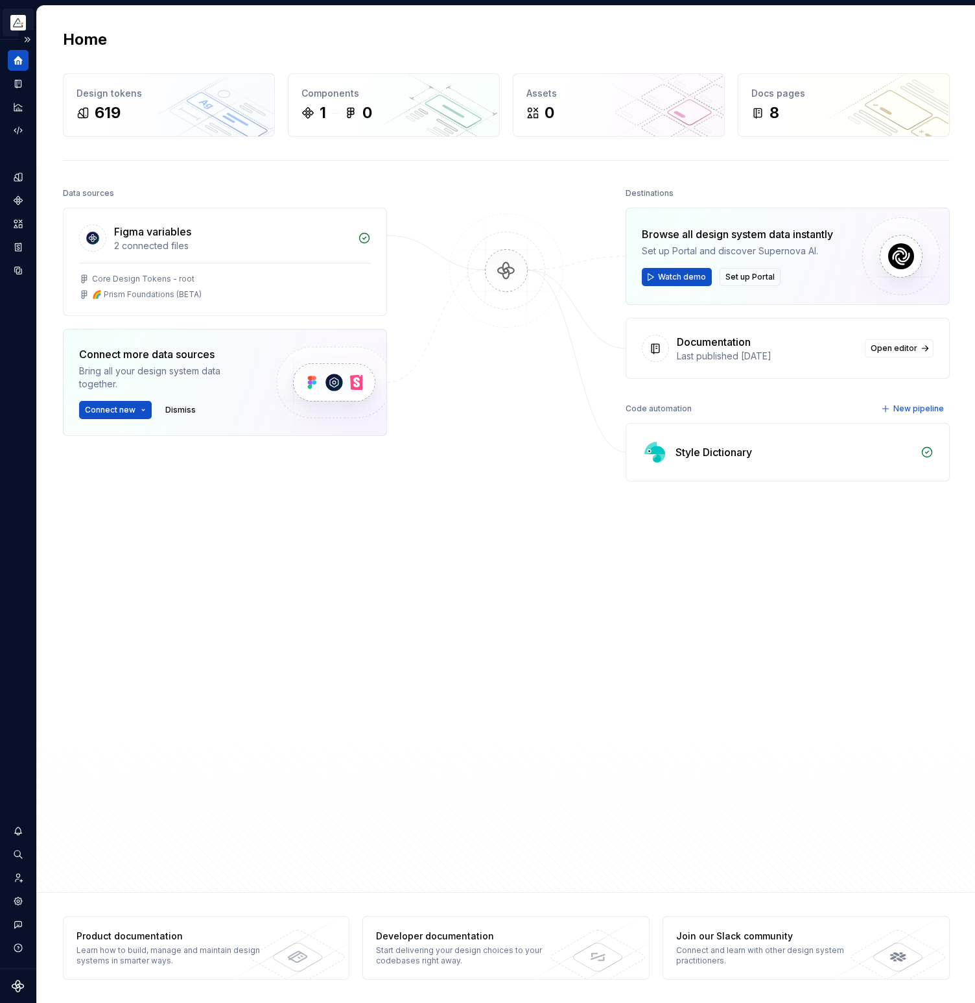
click at [27, 23] on html "Prism [Test Area] A Design system data Home Design tokens 619 Components 1 0 As…" at bounding box center [487, 501] width 975 height 1003
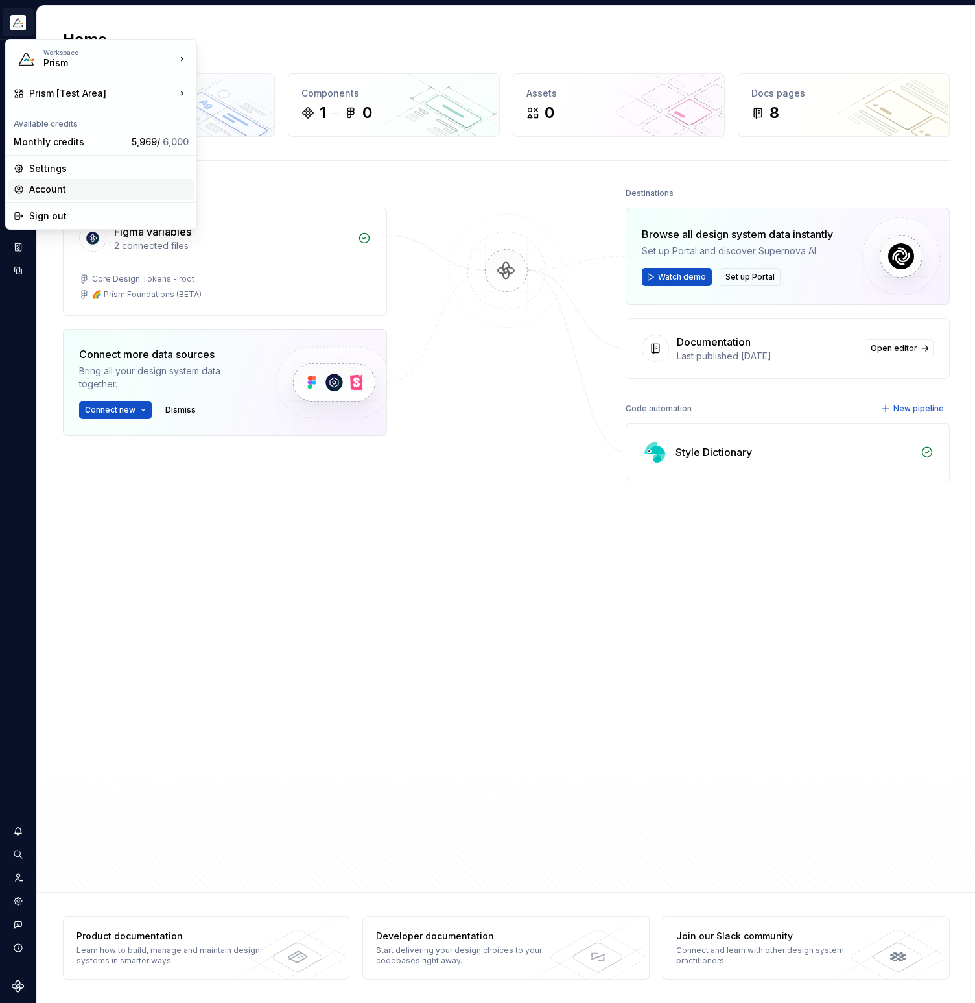
click at [65, 187] on div "Account" at bounding box center [109, 189] width 160 height 13
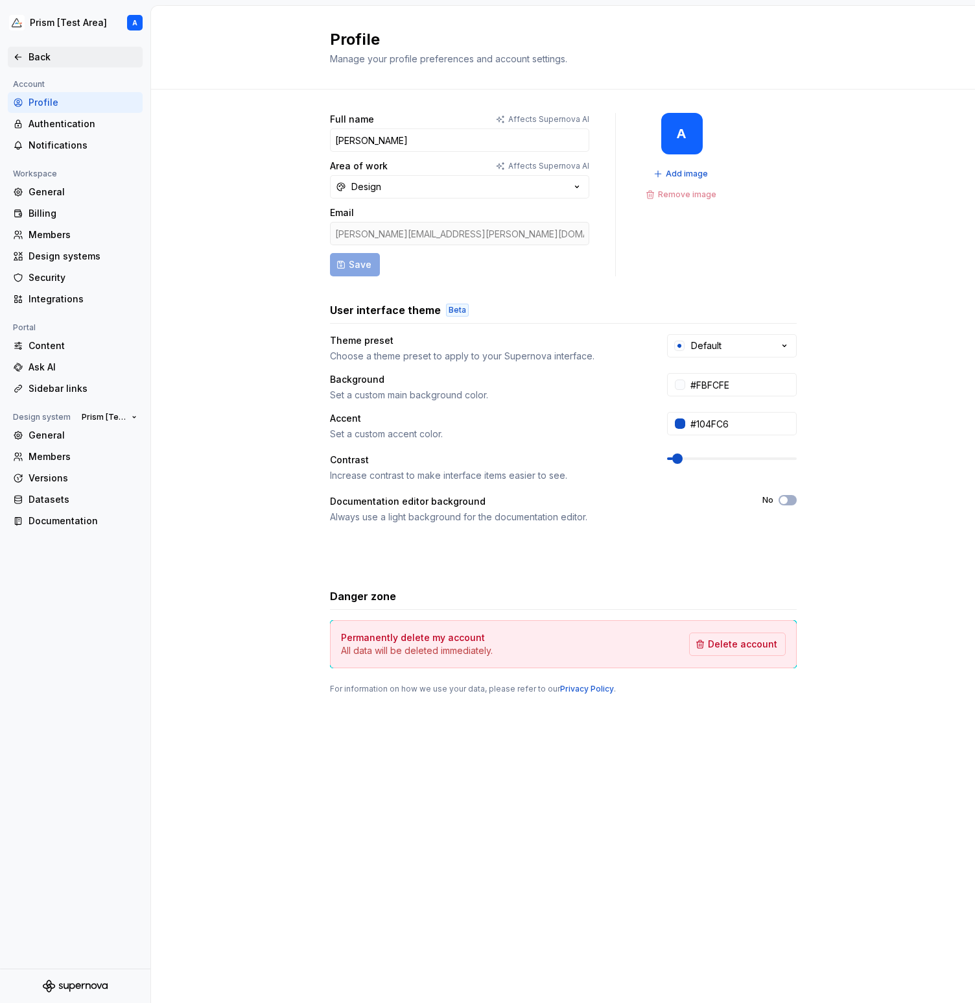
click at [32, 56] on div "Back" at bounding box center [83, 57] width 109 height 13
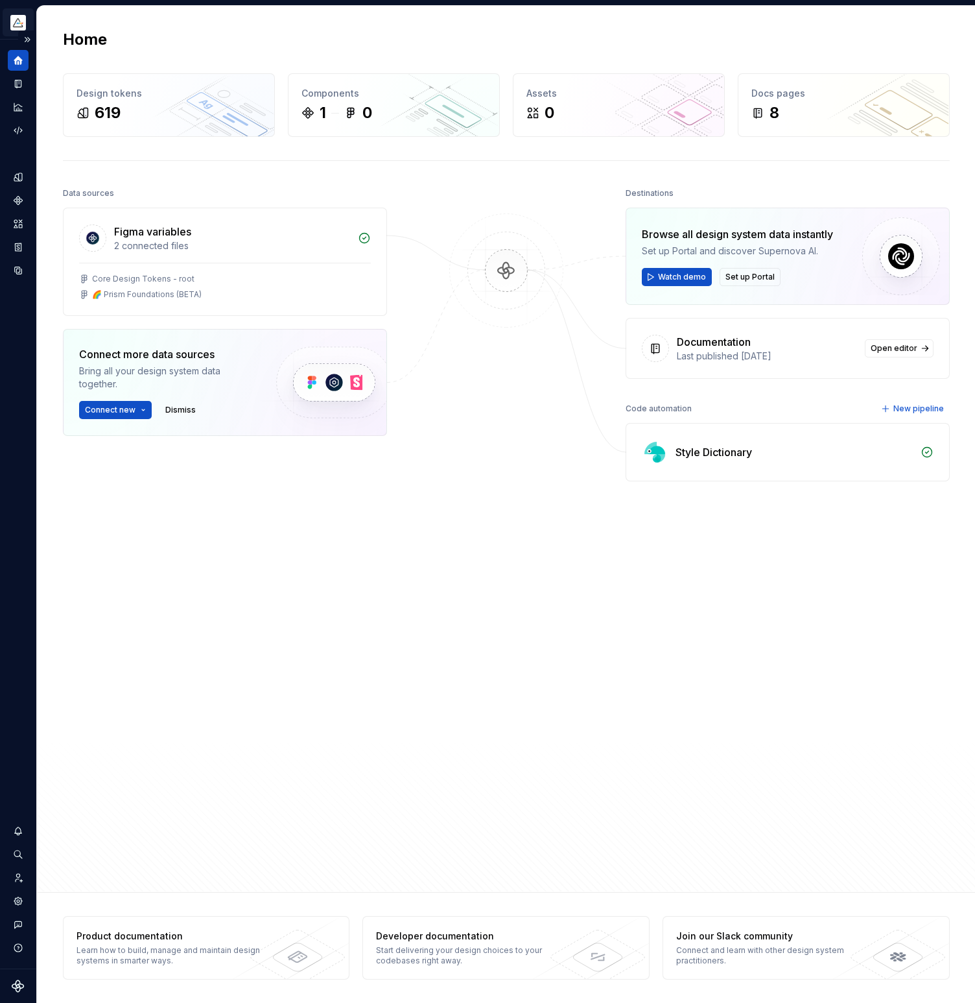
click at [18, 18] on html "Prism [Test Area] A Design system data Home Design tokens 619 Components 1 0 As…" at bounding box center [487, 501] width 975 height 1003
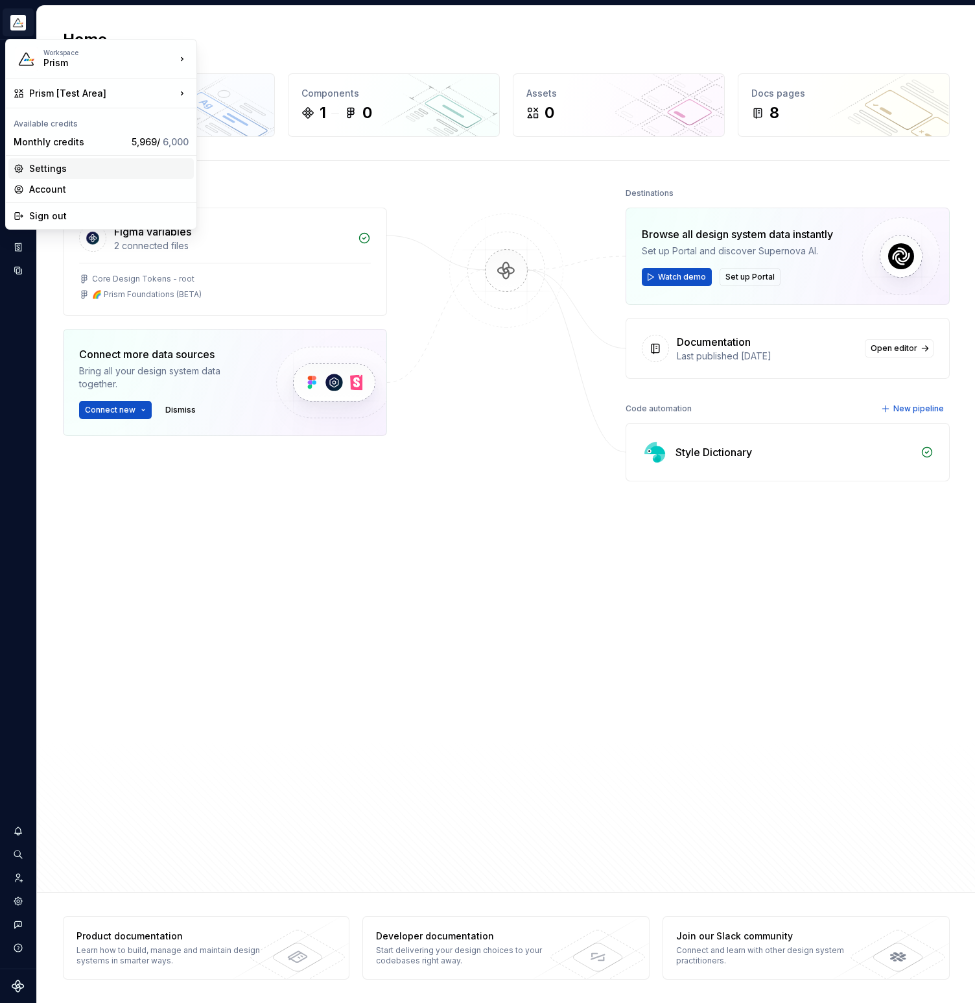
click at [60, 169] on div "Settings" at bounding box center [109, 168] width 160 height 13
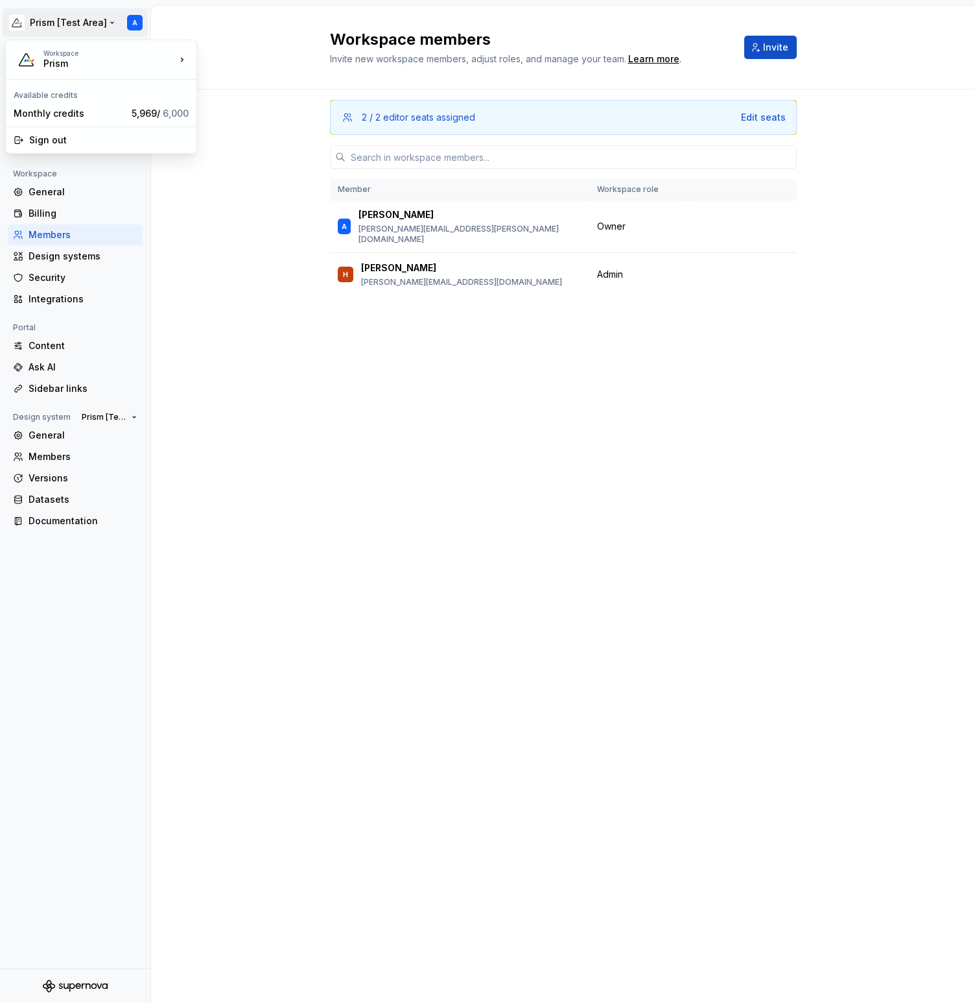
click at [28, 25] on html "Prism [Test Area] A Back Account Profile Authentication Notifications Workspace…" at bounding box center [487, 501] width 975 height 1003
click at [56, 58] on div "Prism" at bounding box center [98, 63] width 110 height 13
click at [51, 21] on html "Prism [Test Area] A Back Account Profile Authentication Notifications Workspace…" at bounding box center [487, 501] width 975 height 1003
click at [43, 55] on div "Back" at bounding box center [83, 57] width 109 height 13
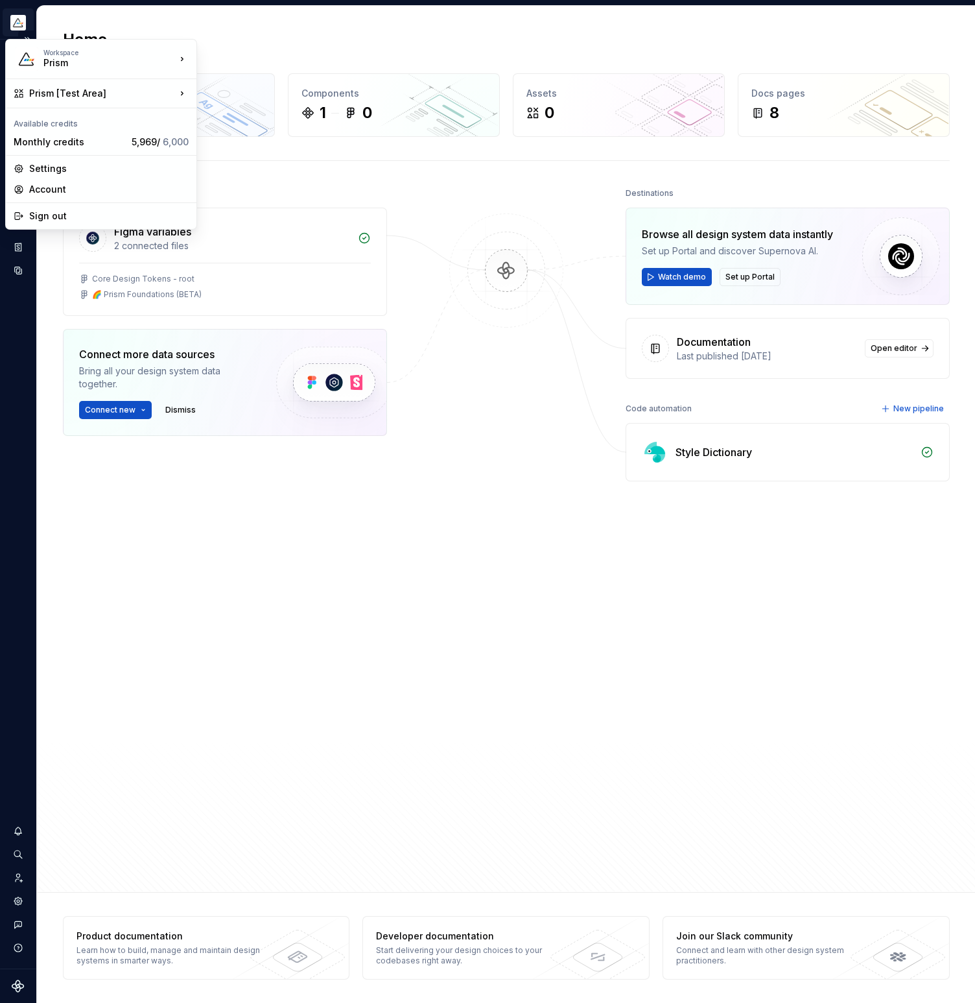
click at [21, 18] on html "Prism [Test Area] A Design system data Home Design tokens 619 Components 1 0 As…" at bounding box center [487, 501] width 975 height 1003
click at [232, 94] on div "Prism" at bounding box center [274, 95] width 112 height 13
